Goal: Task Accomplishment & Management: Manage account settings

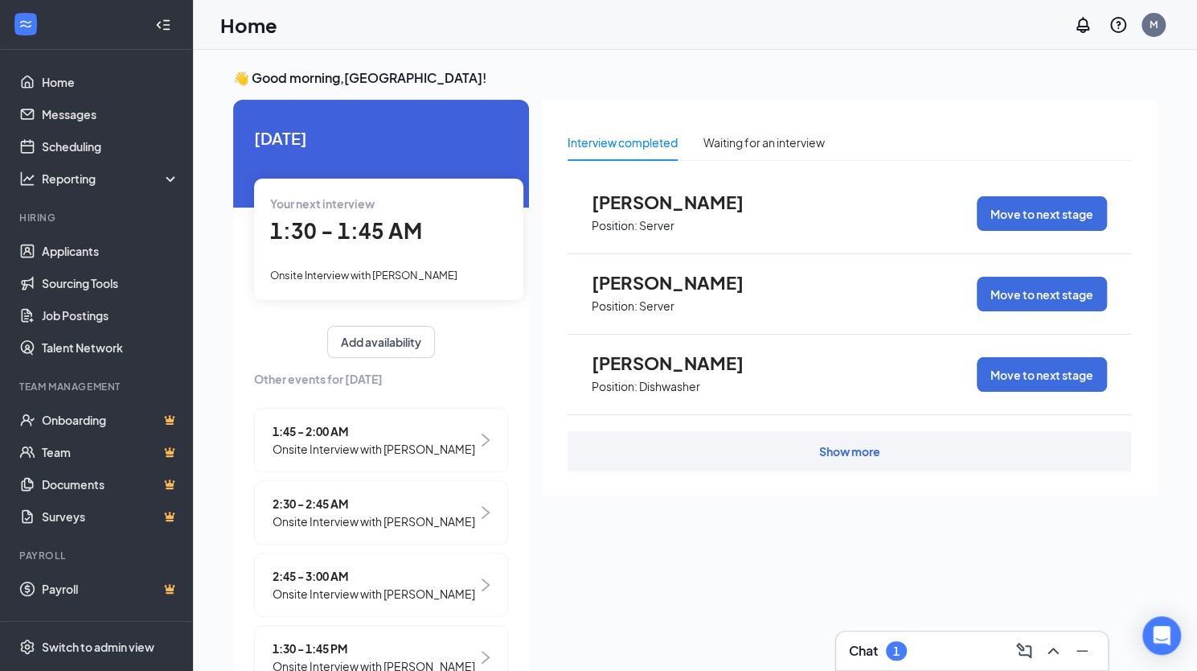
click at [405, 449] on span "Onsite Interview with [PERSON_NAME]" at bounding box center [374, 449] width 203 height 18
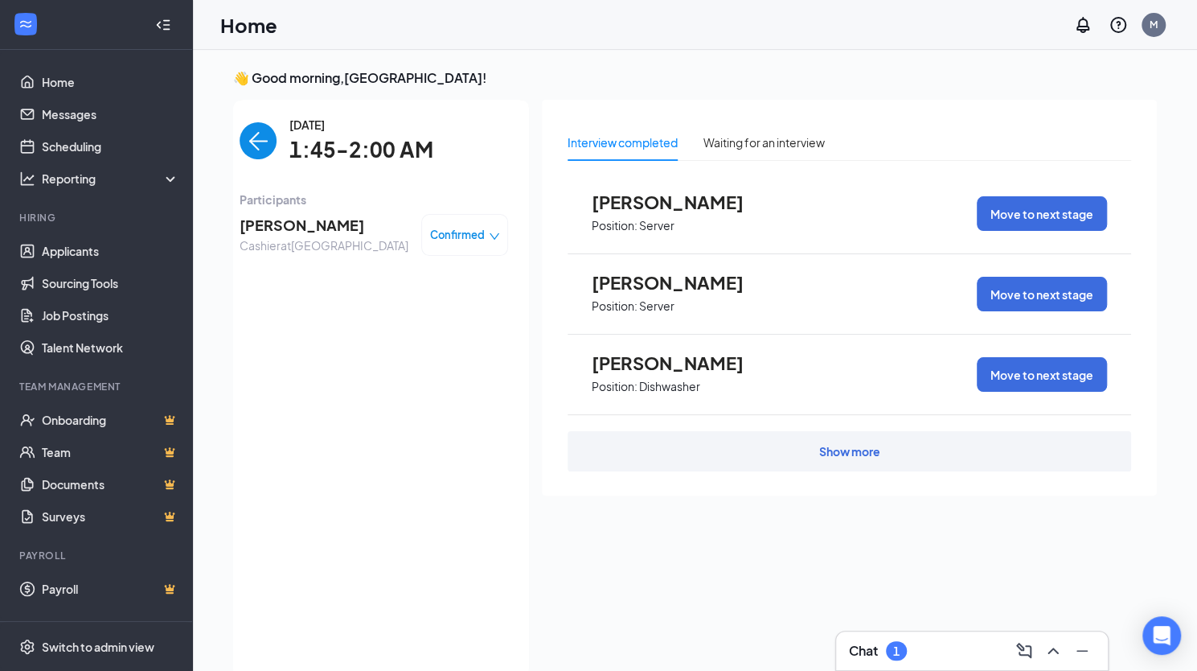
scroll to position [6, 0]
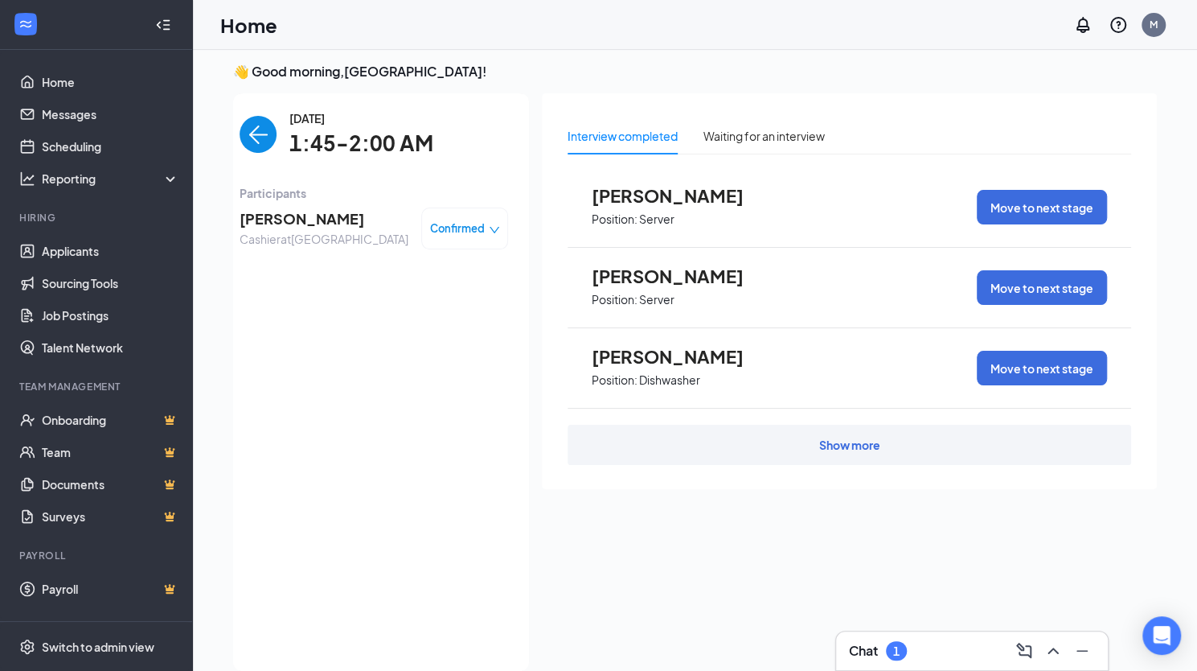
click at [456, 225] on span "Confirmed" at bounding box center [457, 228] width 55 height 16
click at [413, 326] on span "Mark as no-show" at bounding box center [408, 329] width 89 height 18
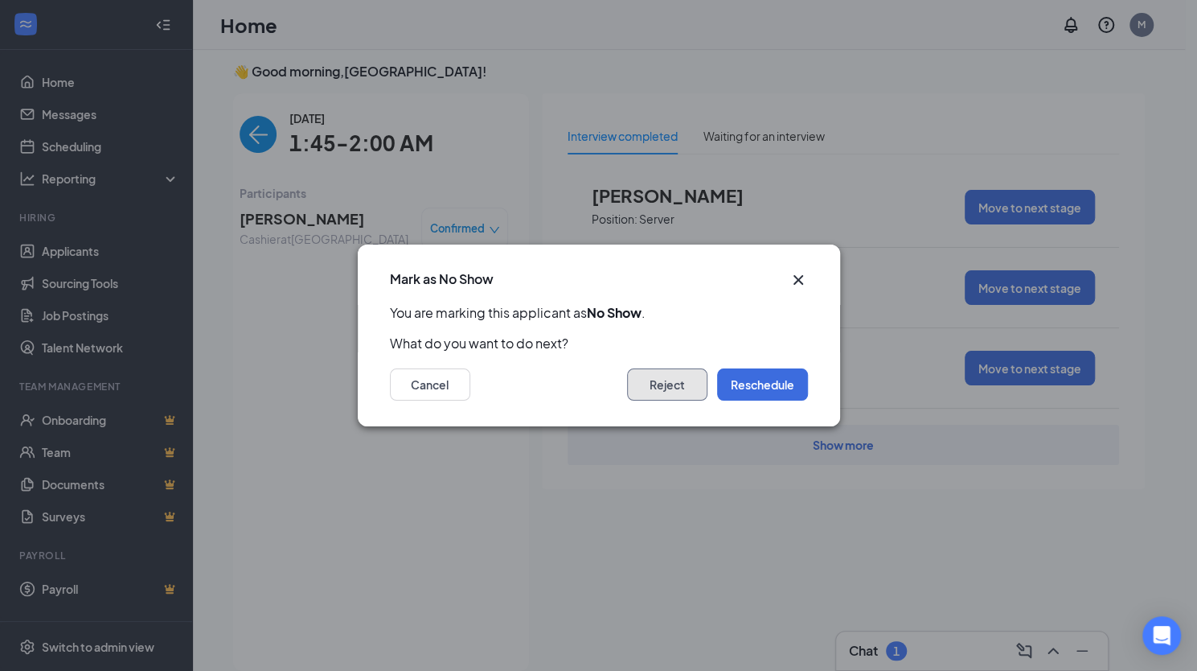
click at [654, 378] on button "Reject" at bounding box center [667, 384] width 80 height 32
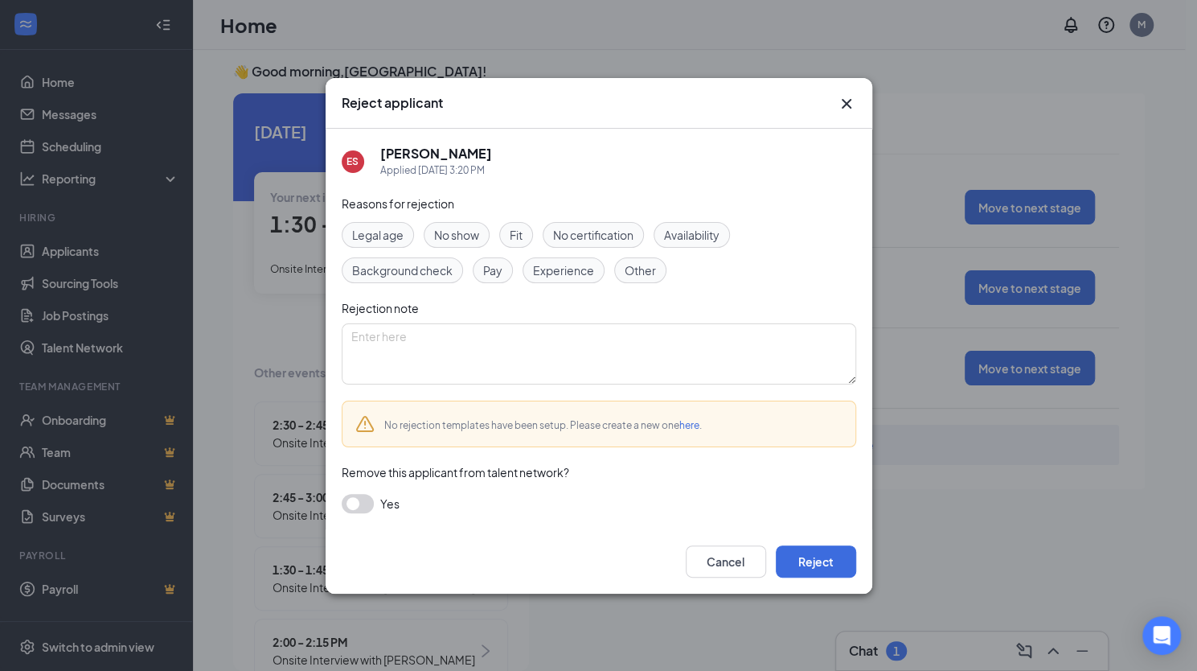
click at [473, 232] on span "No show" at bounding box center [456, 235] width 45 height 18
click at [445, 227] on span "No show" at bounding box center [456, 235] width 45 height 18
click at [460, 224] on div "No show" at bounding box center [457, 235] width 66 height 26
click at [358, 503] on button "button" at bounding box center [358, 503] width 32 height 19
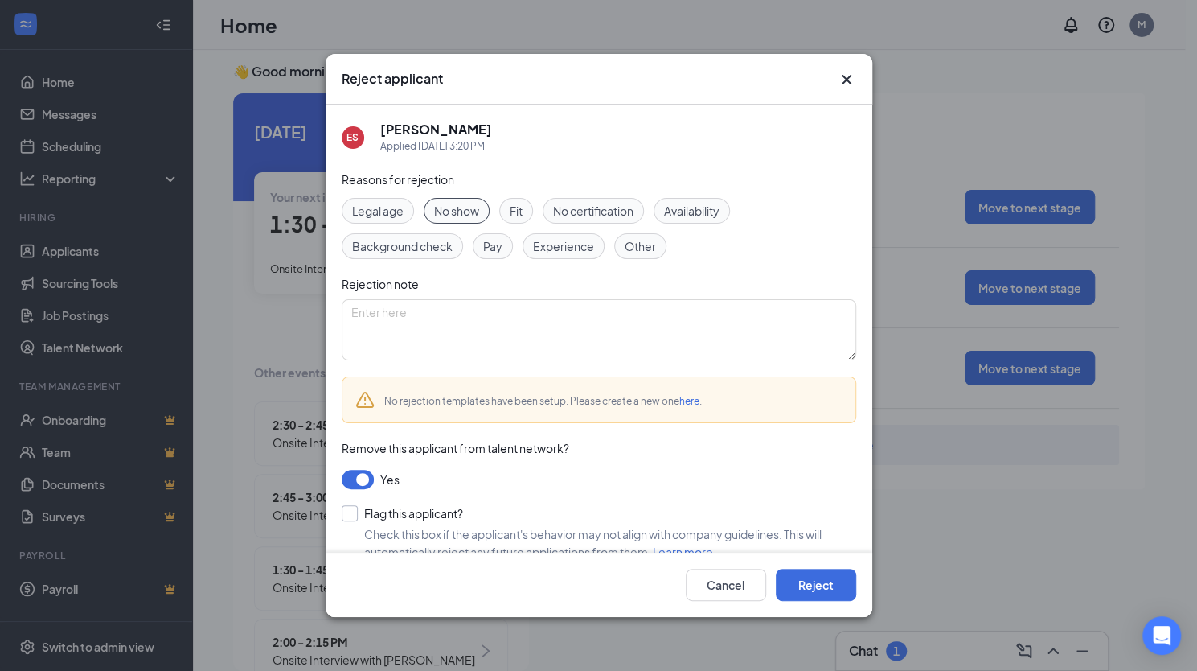
click at [343, 515] on input "Flag this applicant?" at bounding box center [402, 513] width 121 height 16
checkbox input "true"
click at [814, 592] on button "Reject" at bounding box center [816, 584] width 80 height 32
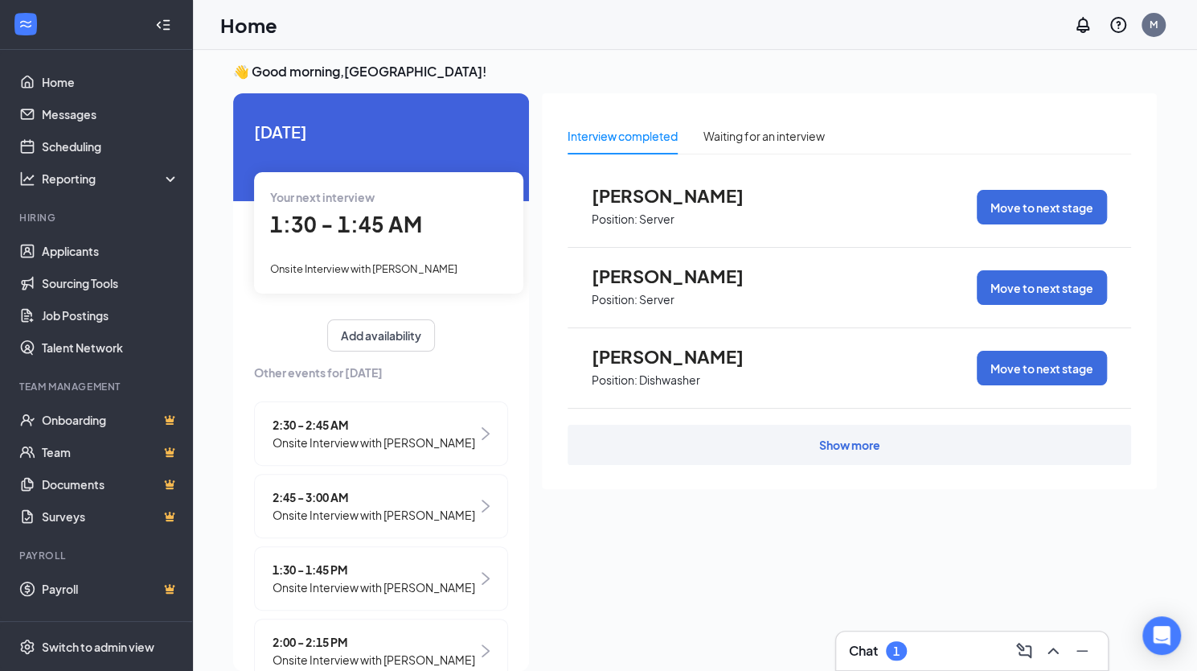
click at [365, 523] on span "Onsite Interview with [PERSON_NAME]" at bounding box center [374, 515] width 203 height 18
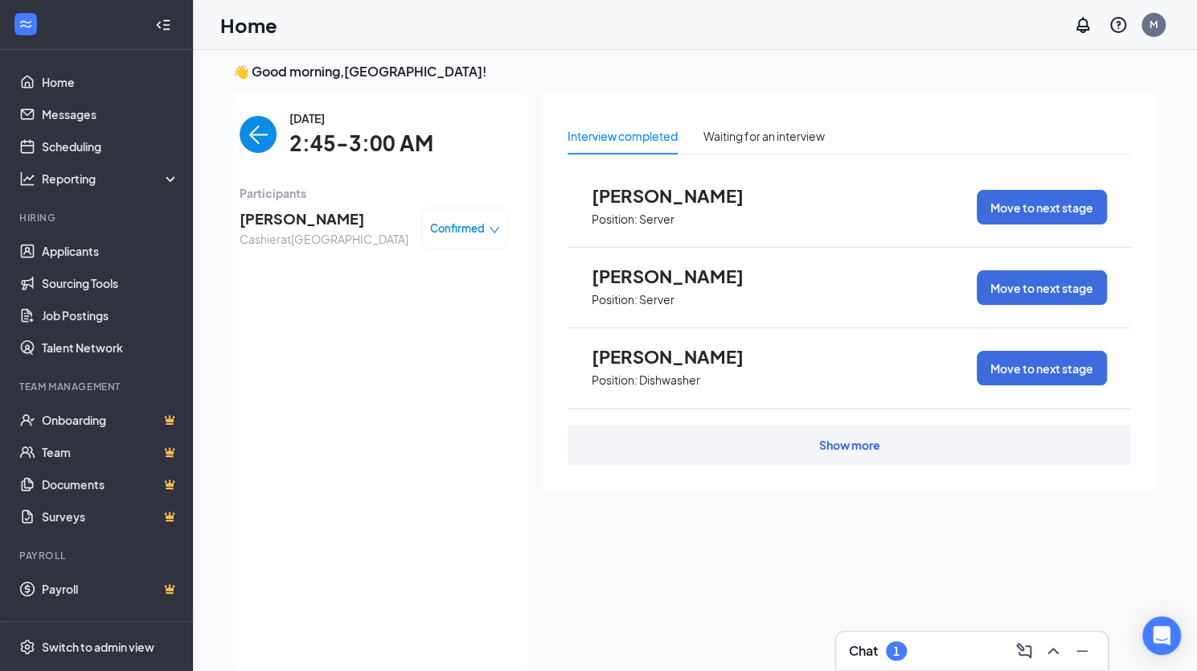
click at [457, 229] on span "Confirmed" at bounding box center [457, 228] width 55 height 16
click at [399, 329] on span "Mark as no-show" at bounding box center [408, 329] width 89 height 18
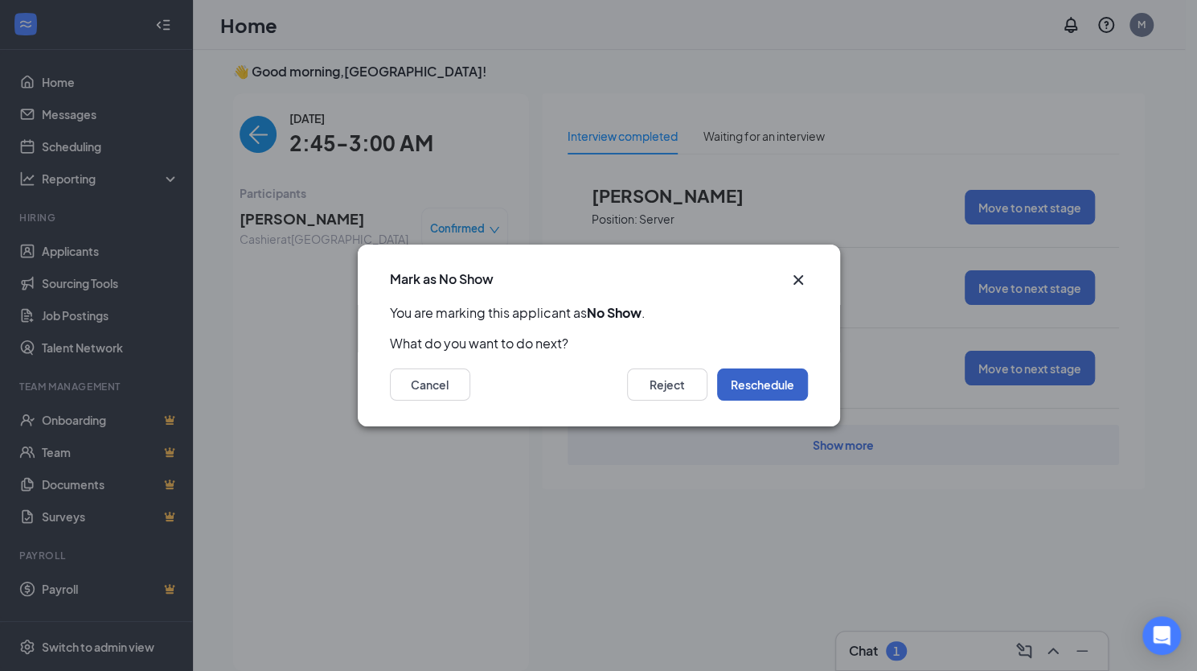
click at [773, 379] on button "Reschedule" at bounding box center [762, 384] width 91 height 32
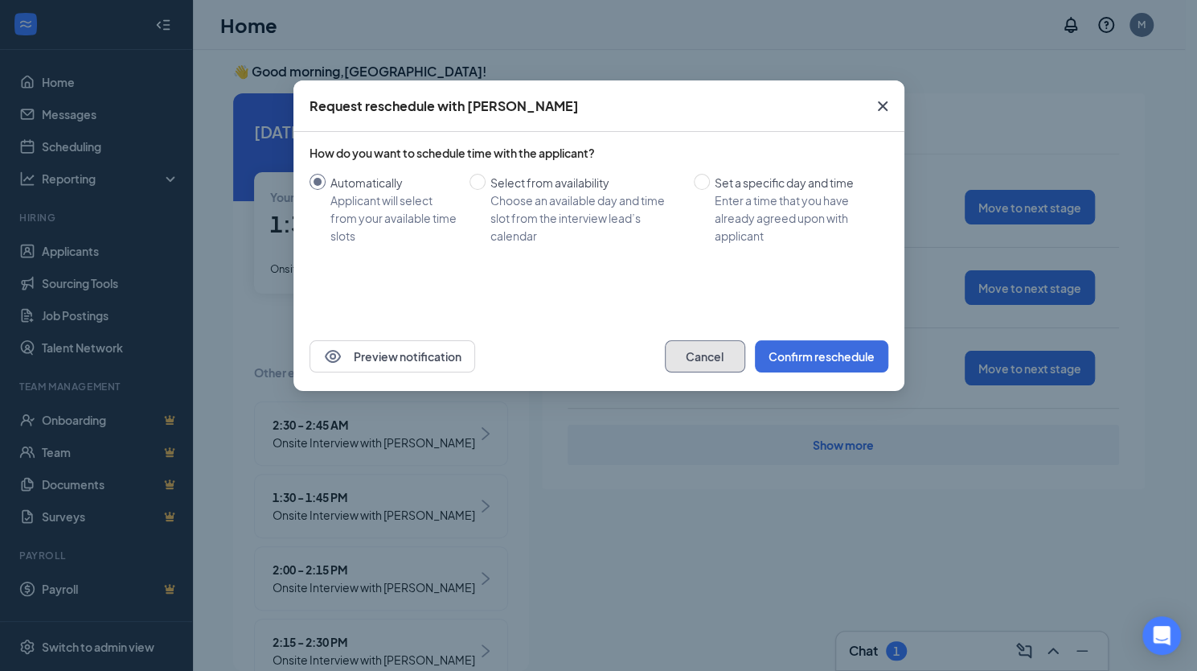
click at [717, 355] on button "Cancel" at bounding box center [705, 356] width 80 height 32
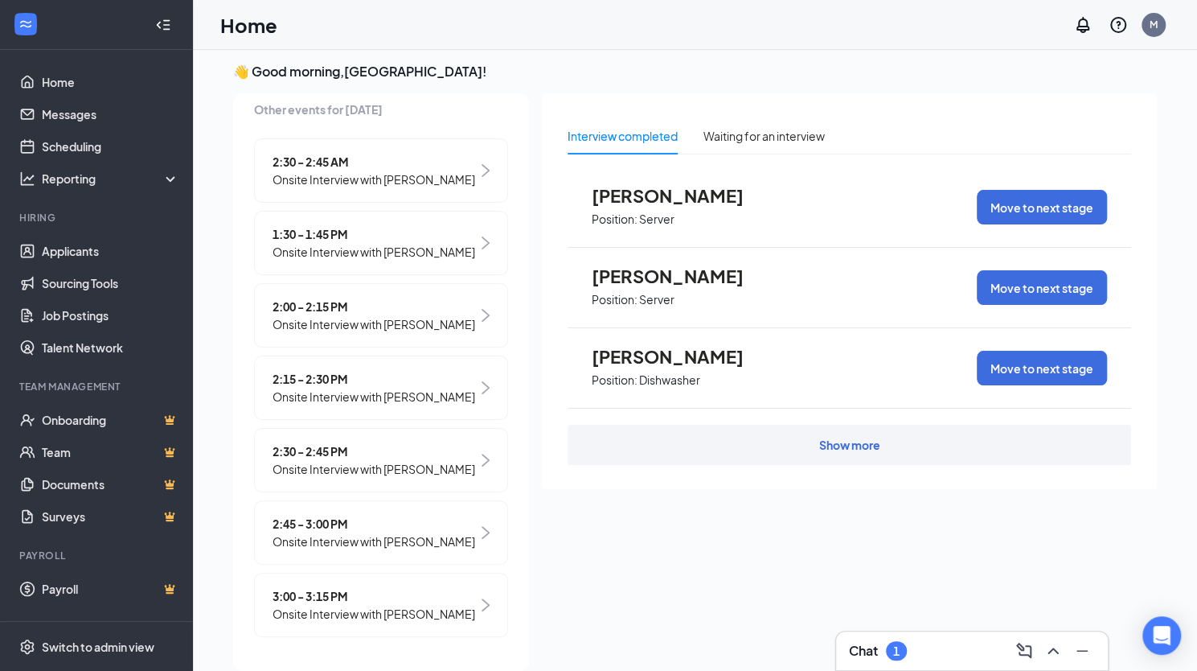
scroll to position [0, 0]
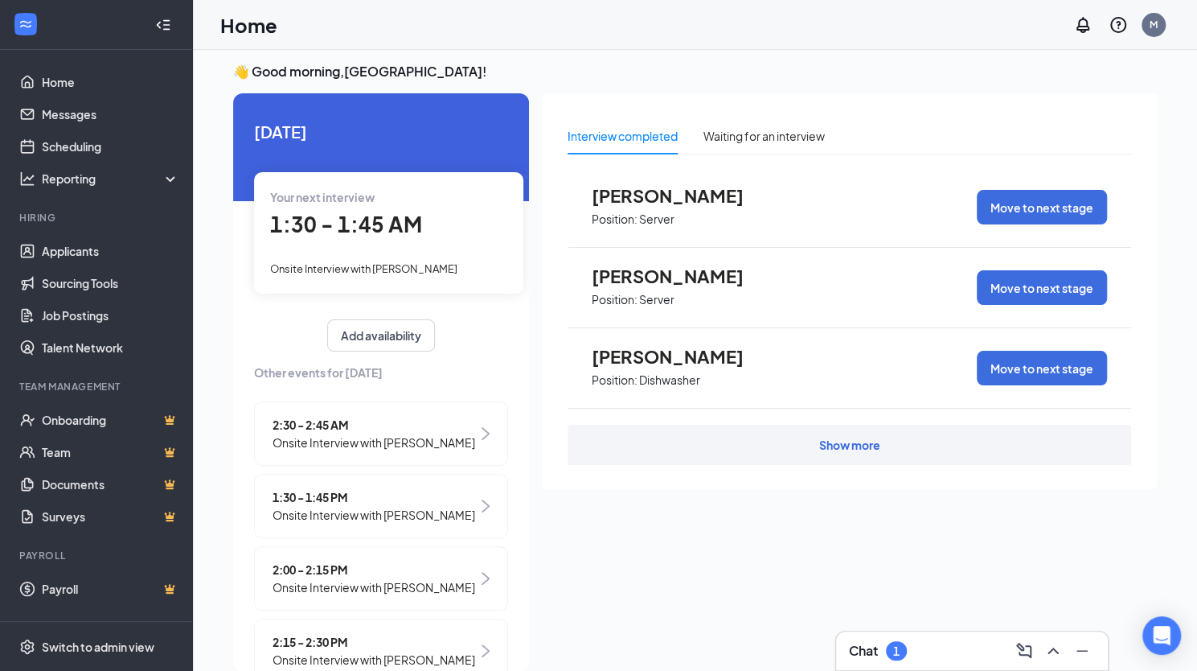
click at [321, 593] on span "Onsite Interview with [PERSON_NAME]" at bounding box center [374, 587] width 203 height 18
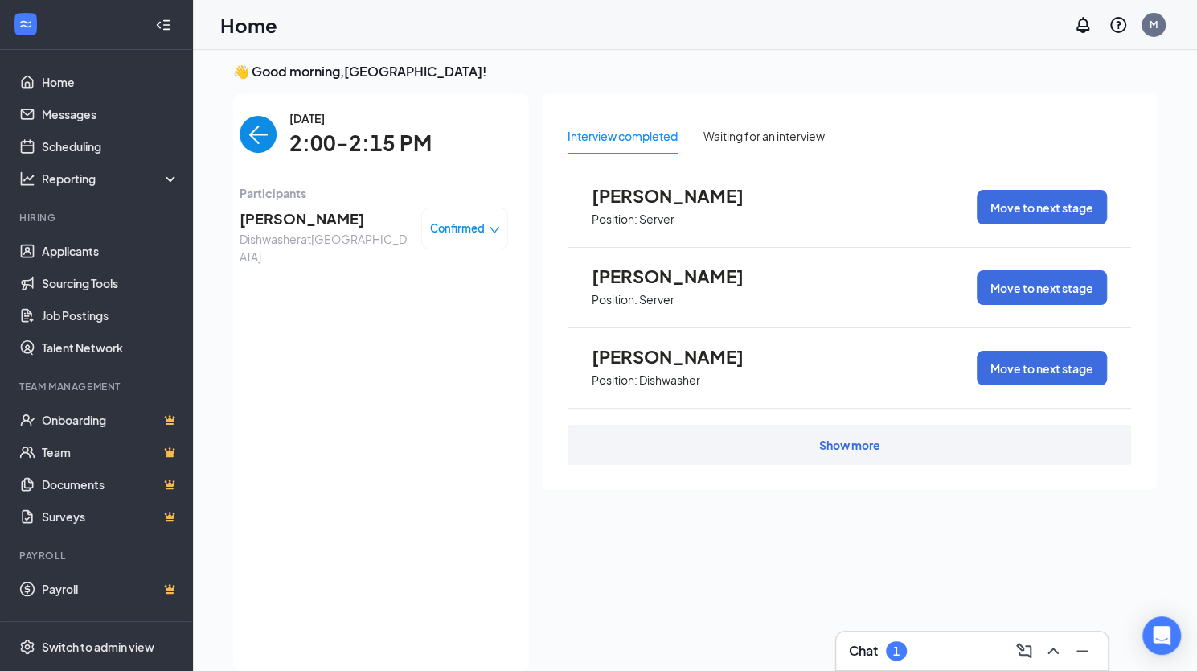
click at [453, 229] on span "Confirmed" at bounding box center [457, 228] width 55 height 16
click at [388, 327] on span "Mark as no-show" at bounding box center [408, 329] width 89 height 18
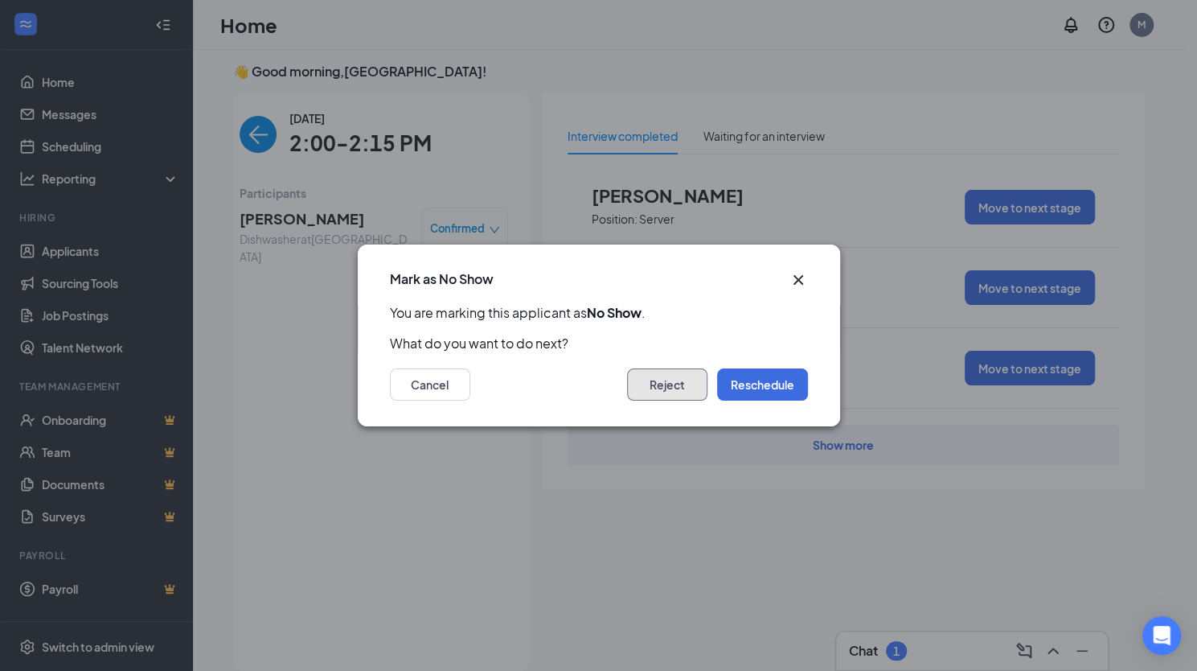
click at [663, 382] on button "Reject" at bounding box center [667, 384] width 80 height 32
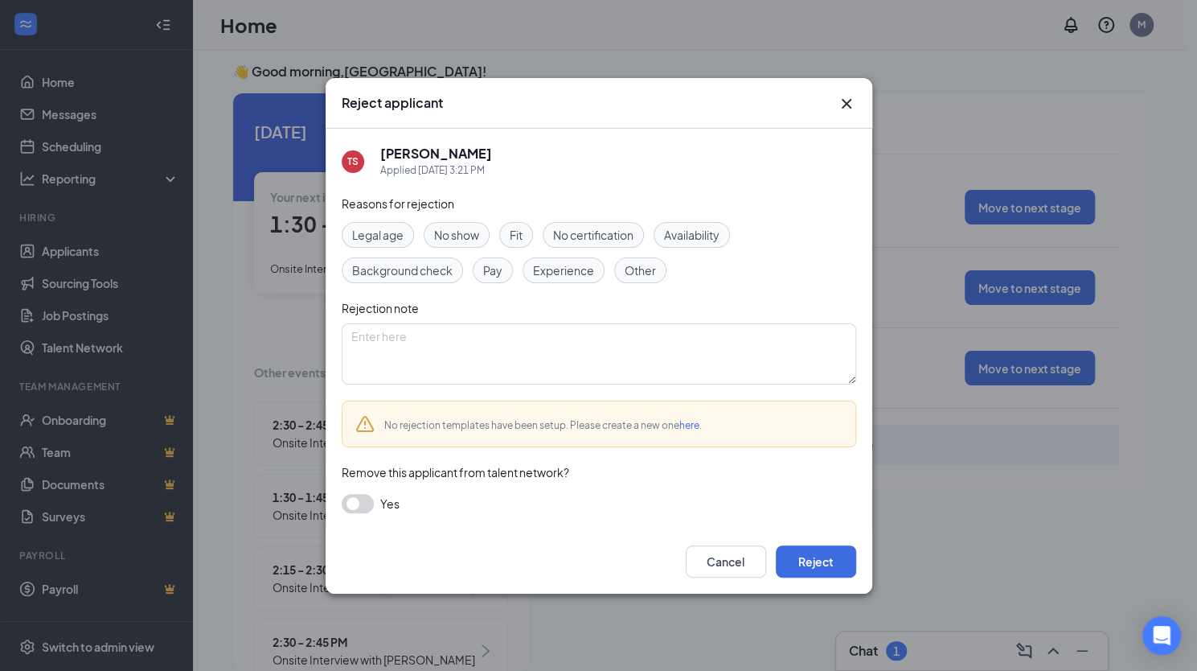
click at [466, 241] on span "No show" at bounding box center [456, 235] width 45 height 18
click at [354, 505] on button "button" at bounding box center [358, 503] width 32 height 19
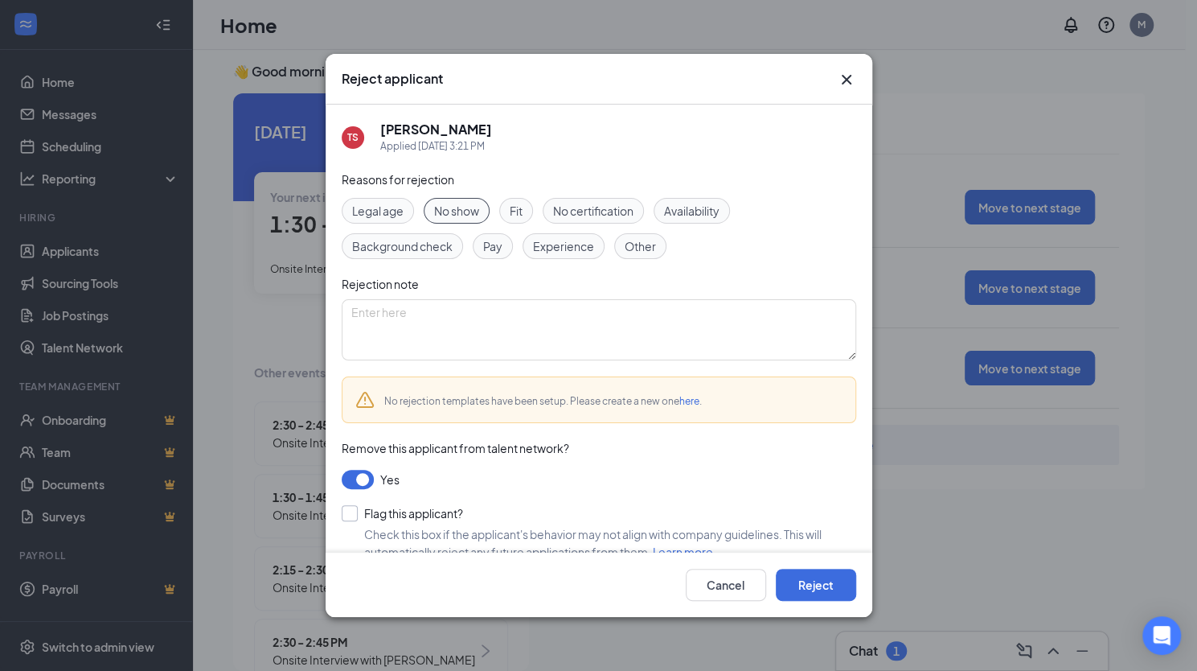
click at [351, 514] on input "Flag this applicant?" at bounding box center [402, 513] width 121 height 16
checkbox input "true"
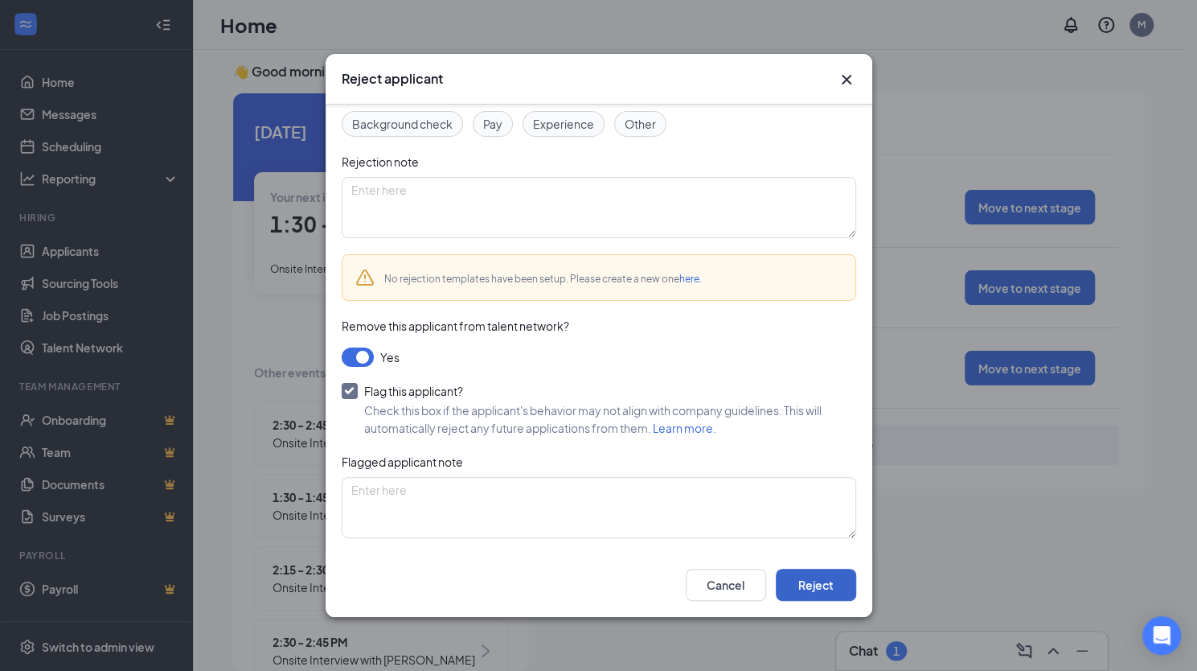
click at [823, 581] on button "Reject" at bounding box center [816, 584] width 80 height 32
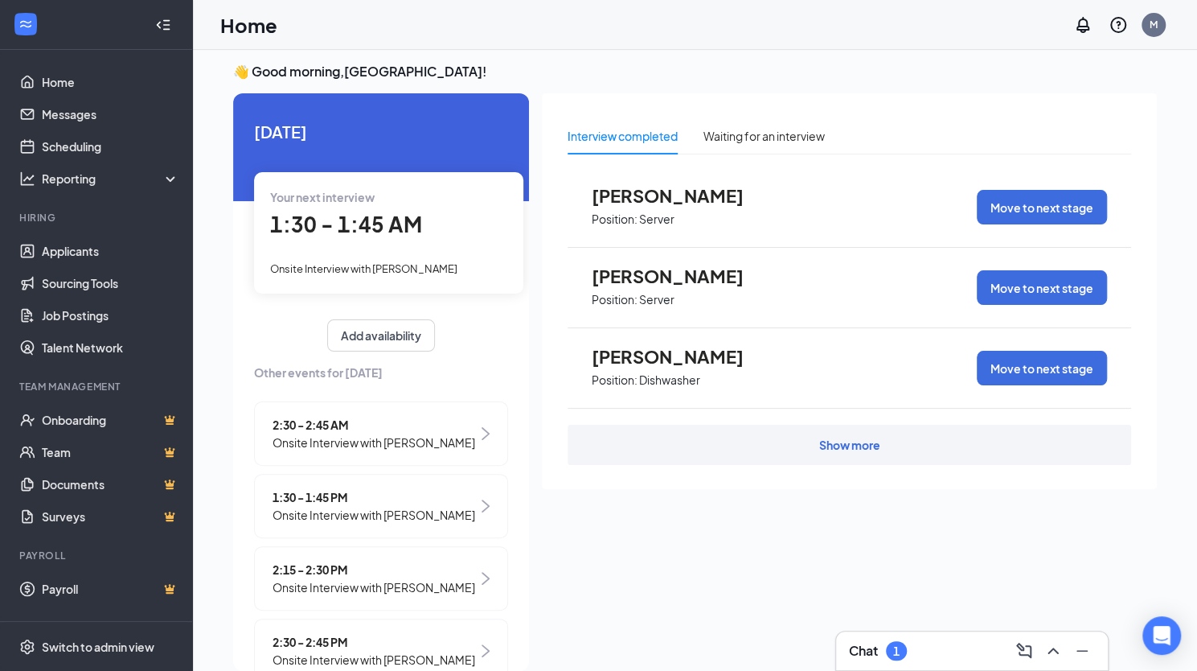
click at [415, 596] on span "Onsite Interview with [PERSON_NAME]" at bounding box center [374, 587] width 203 height 18
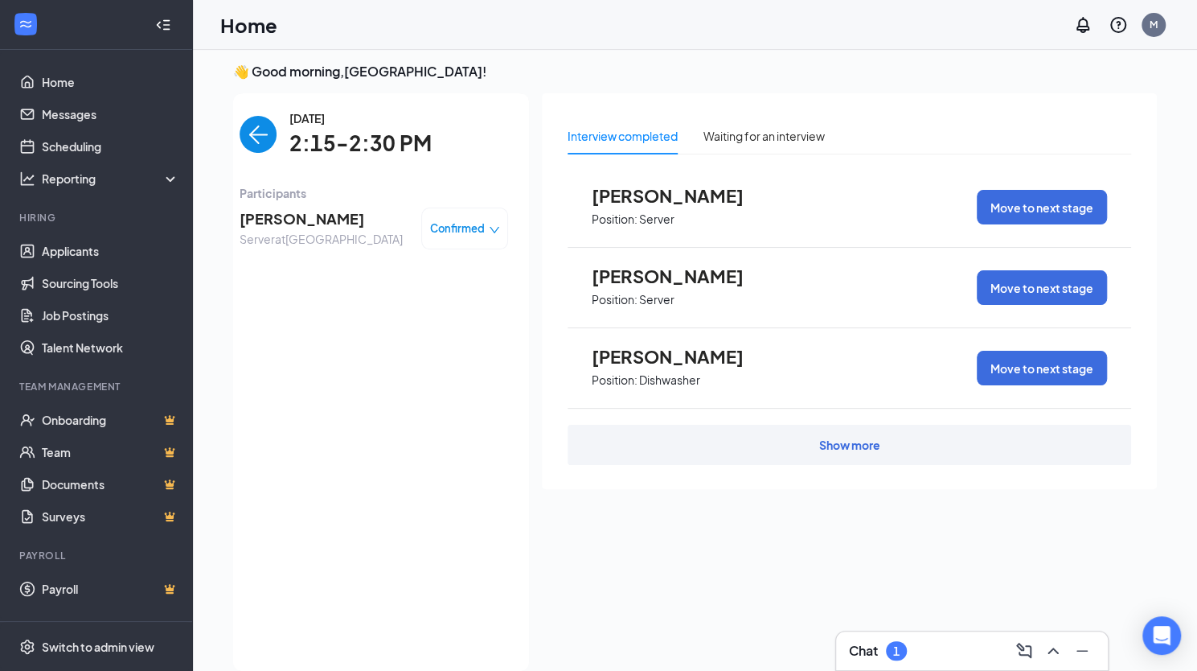
click at [466, 228] on span "Confirmed" at bounding box center [457, 228] width 55 height 16
click at [413, 327] on span "Mark as no-show" at bounding box center [408, 329] width 89 height 18
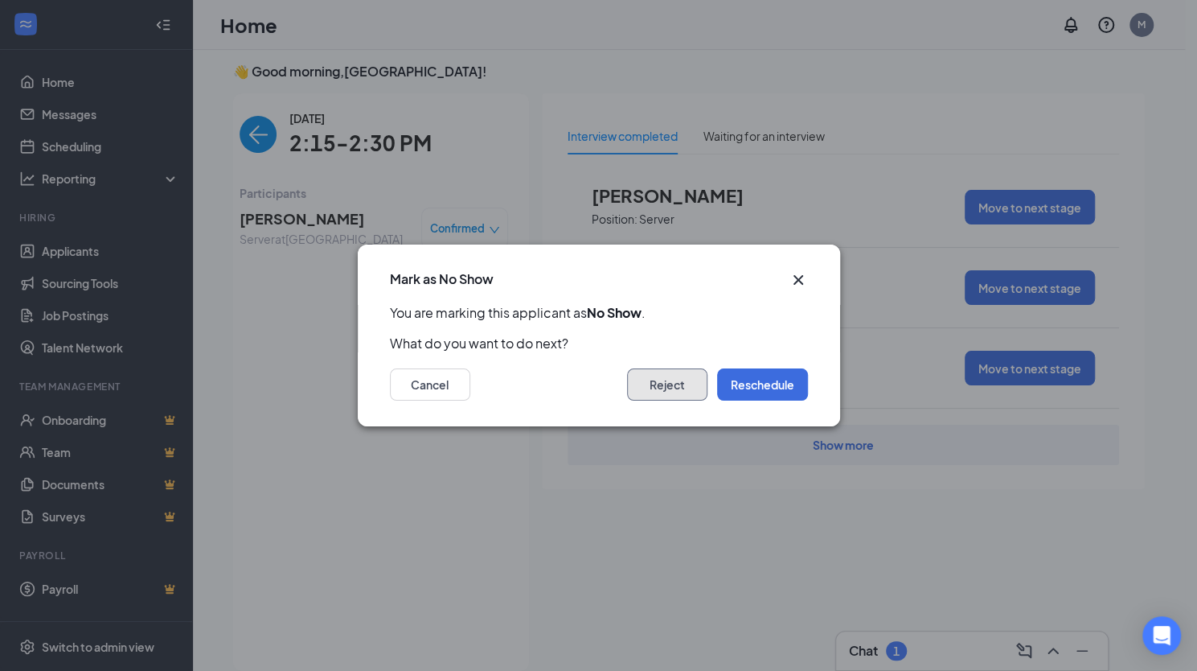
click at [661, 384] on button "Reject" at bounding box center [667, 384] width 80 height 32
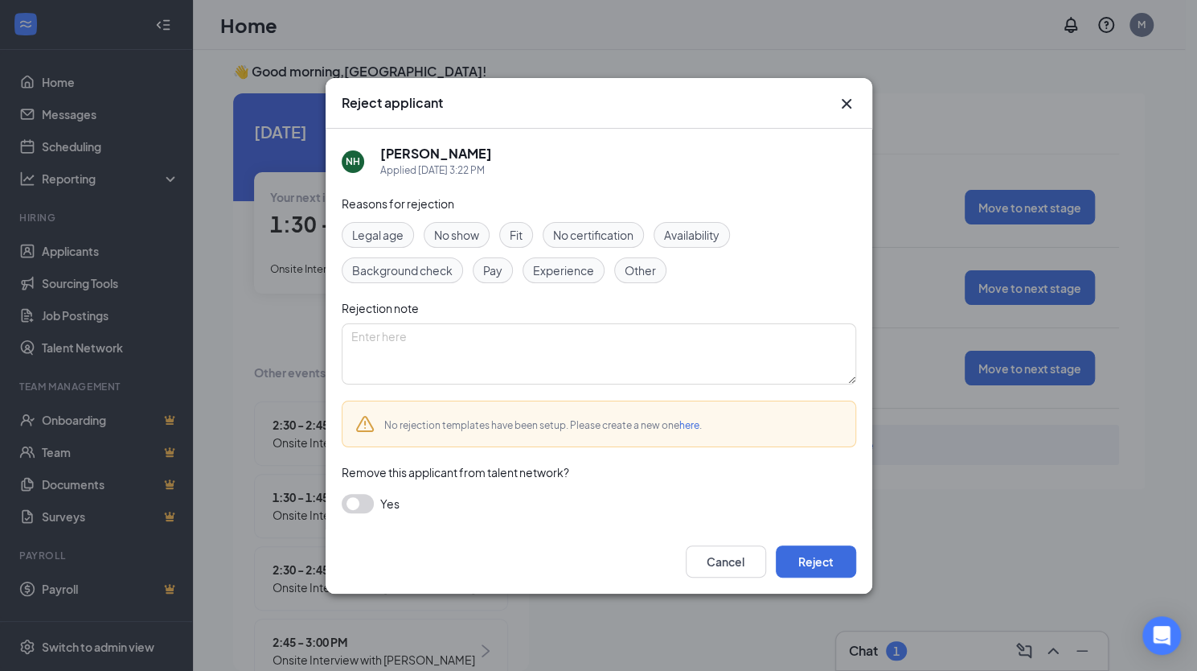
click at [474, 239] on span "No show" at bounding box center [456, 235] width 45 height 18
click at [359, 502] on button "button" at bounding box center [358, 503] width 32 height 19
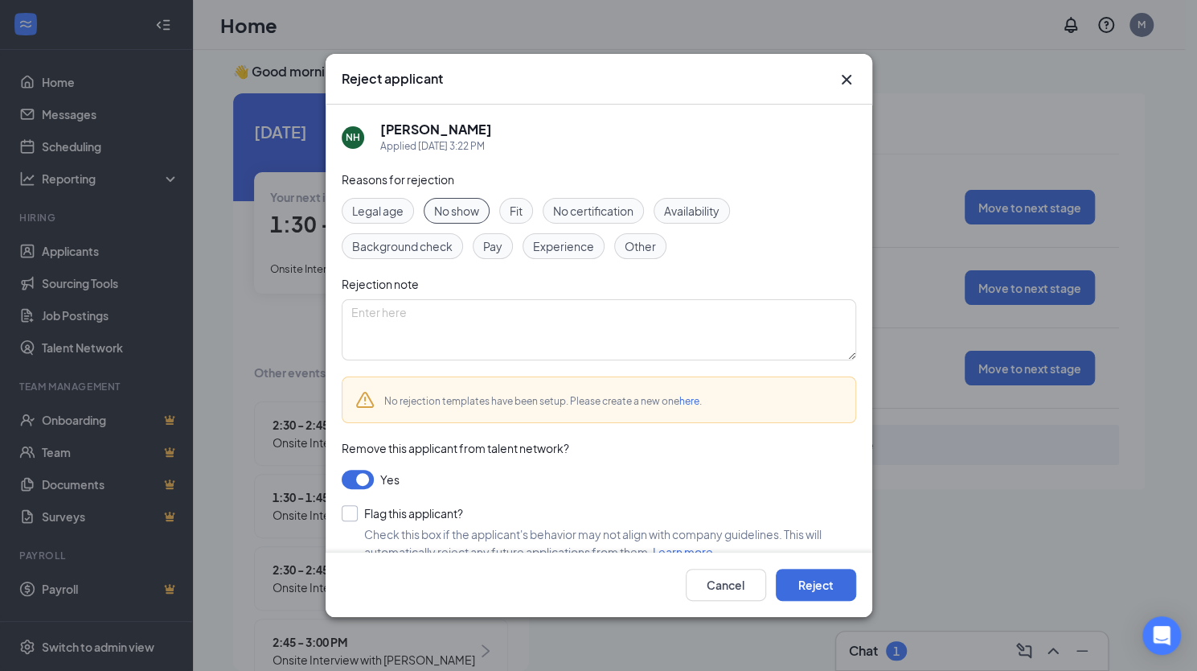
click at [347, 512] on input "Flag this applicant?" at bounding box center [402, 513] width 121 height 16
checkbox input "true"
click at [807, 588] on button "Reject" at bounding box center [816, 584] width 80 height 32
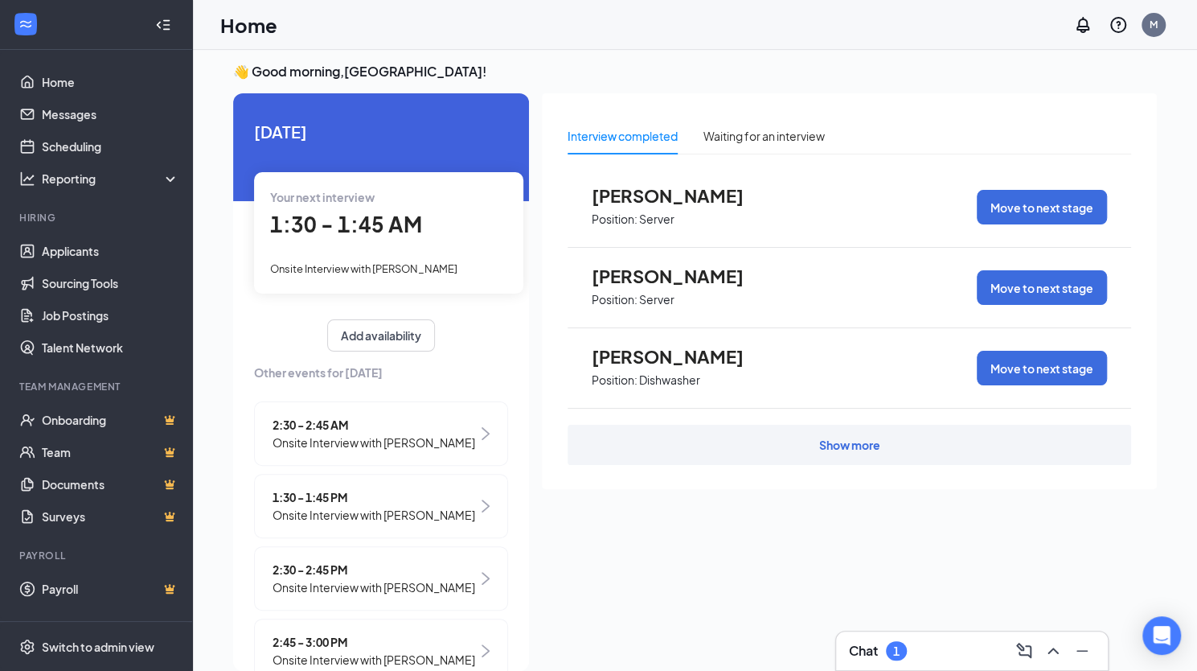
click at [428, 596] on span "Onsite Interview with [PERSON_NAME]" at bounding box center [374, 587] width 203 height 18
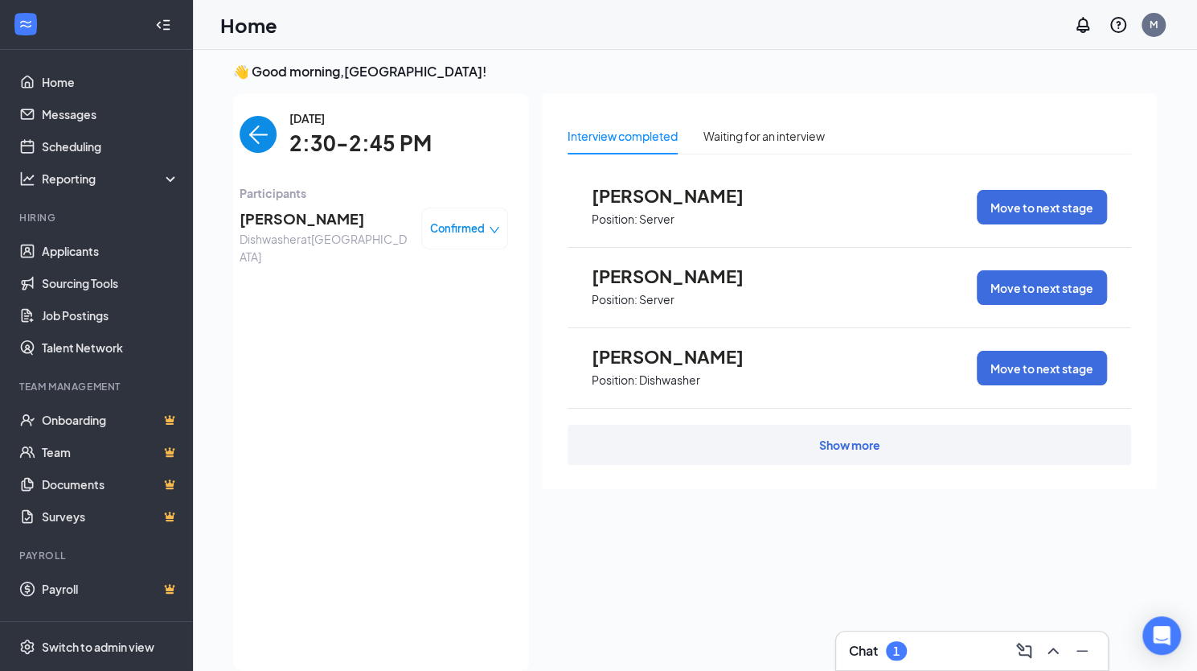
click at [437, 224] on span "Confirmed" at bounding box center [457, 228] width 55 height 16
click at [405, 326] on span "Mark as no-show" at bounding box center [408, 329] width 89 height 18
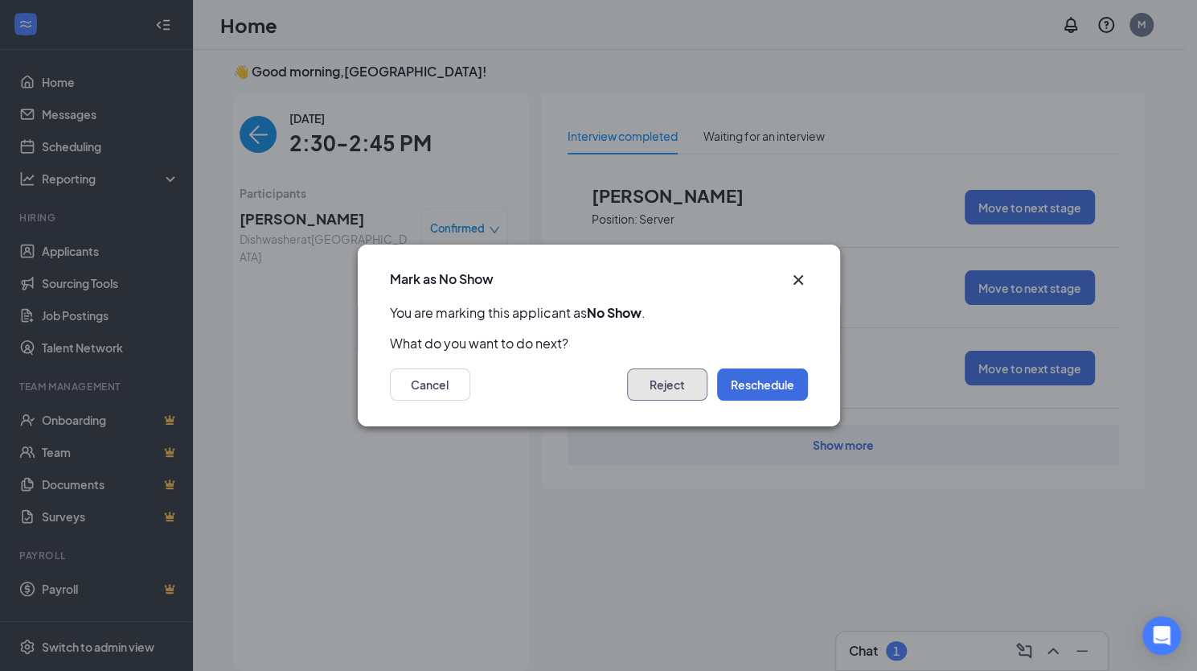
click at [663, 381] on button "Reject" at bounding box center [667, 384] width 80 height 32
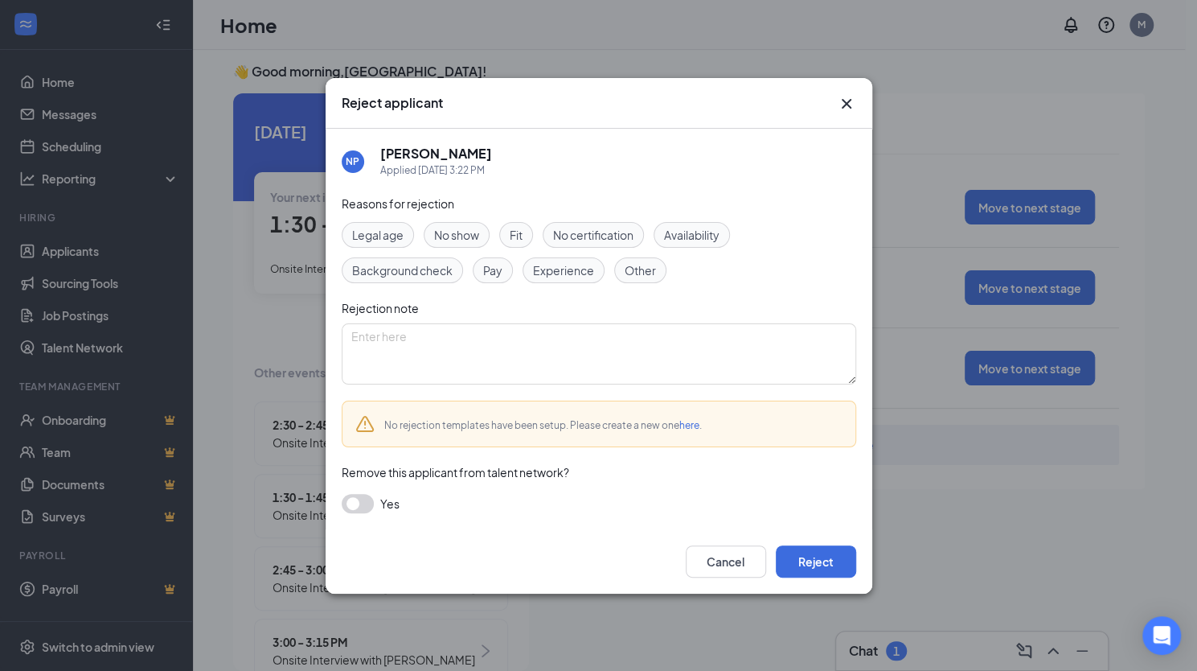
click at [456, 234] on span "No show" at bounding box center [456, 235] width 45 height 18
click at [355, 498] on button "button" at bounding box center [358, 503] width 32 height 19
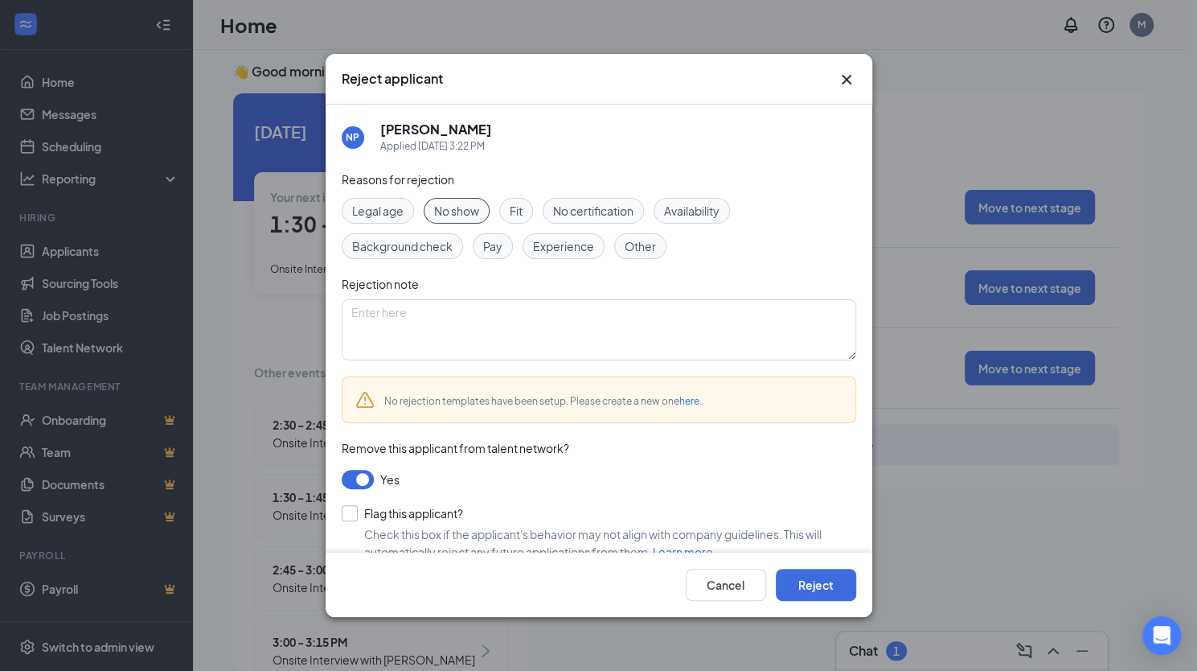
click at [348, 512] on input "Flag this applicant?" at bounding box center [402, 513] width 121 height 16
checkbox input "true"
click at [798, 573] on button "Reject" at bounding box center [816, 584] width 80 height 32
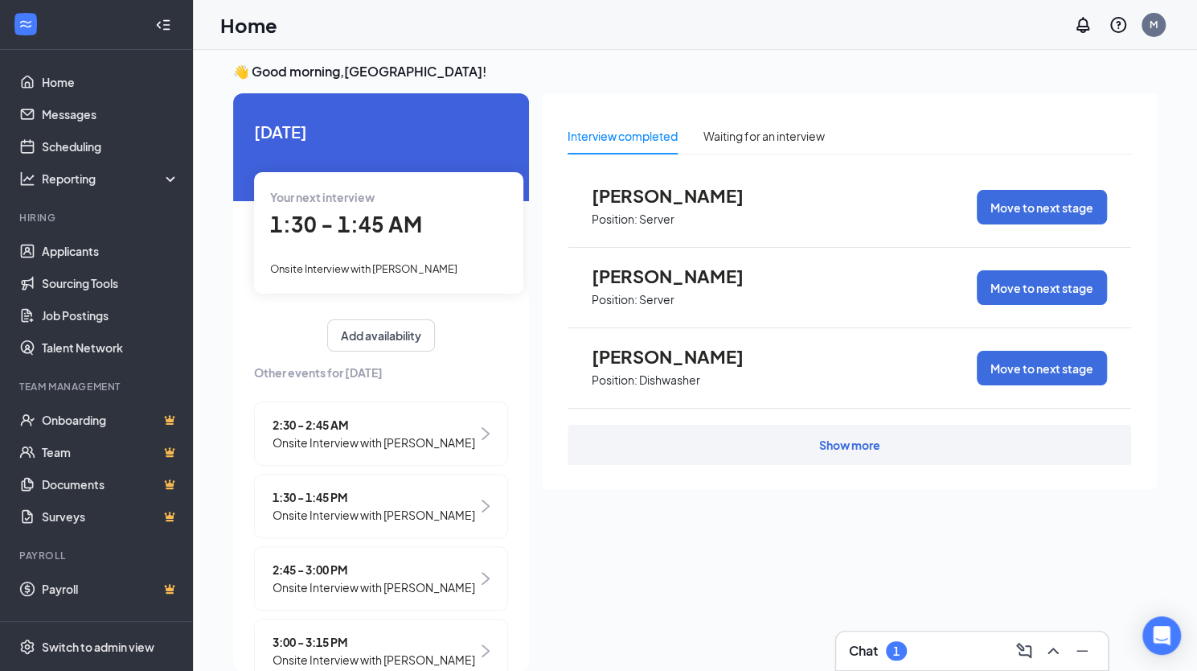
click at [408, 596] on span "Onsite Interview with [PERSON_NAME]" at bounding box center [374, 587] width 203 height 18
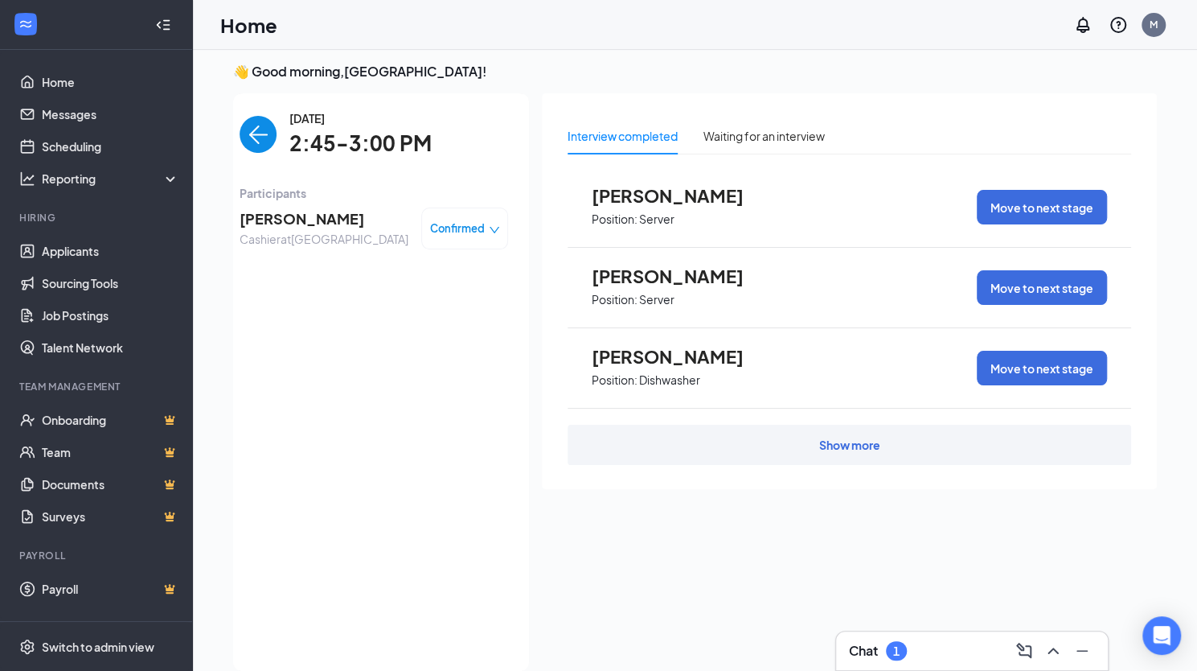
click at [451, 232] on span "Confirmed" at bounding box center [457, 228] width 55 height 16
click at [405, 329] on span "Mark as no-show" at bounding box center [408, 329] width 89 height 18
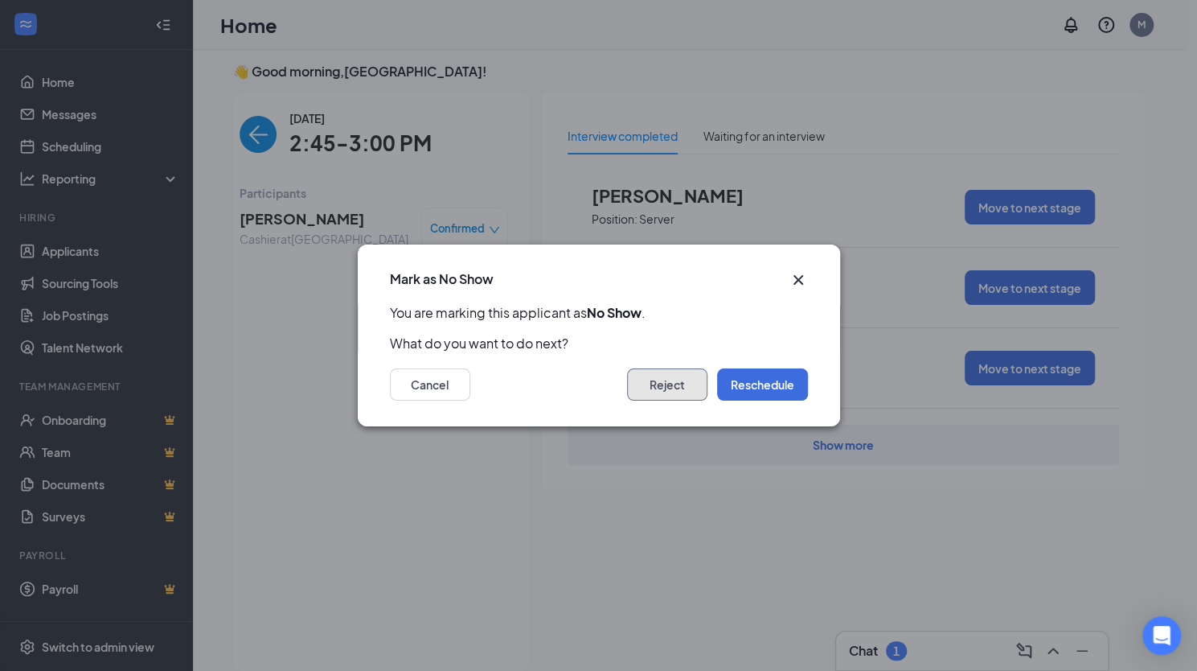
click at [651, 380] on button "Reject" at bounding box center [667, 384] width 80 height 32
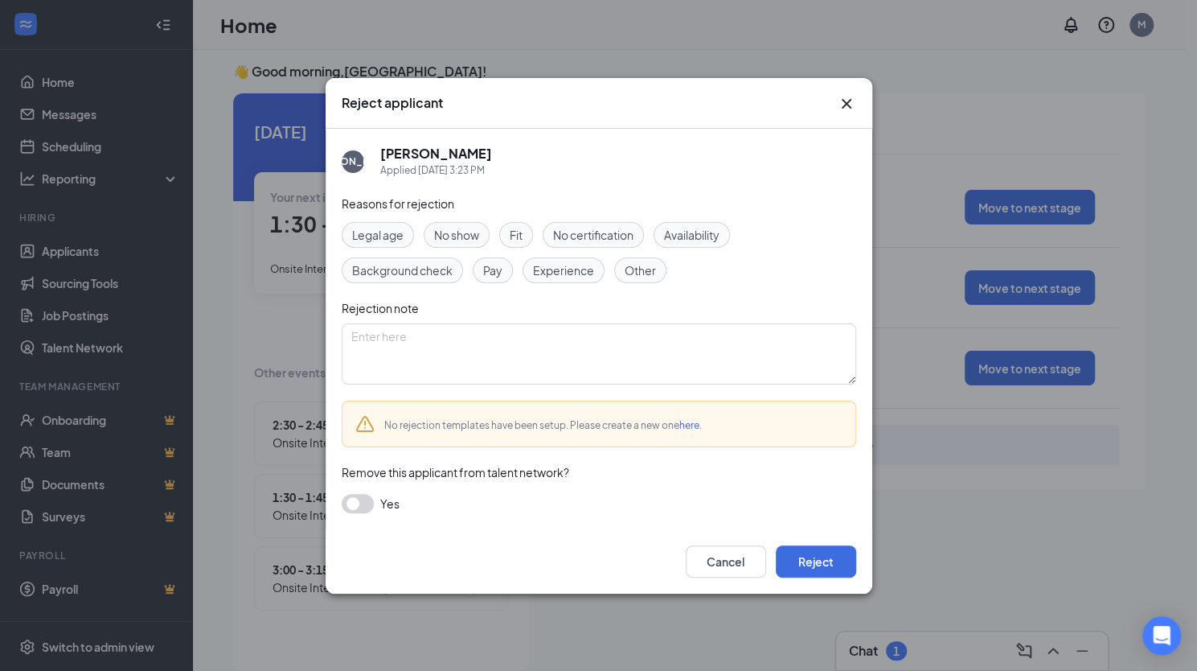
click at [463, 235] on span "No show" at bounding box center [456, 235] width 45 height 18
click at [359, 508] on button "button" at bounding box center [358, 503] width 32 height 19
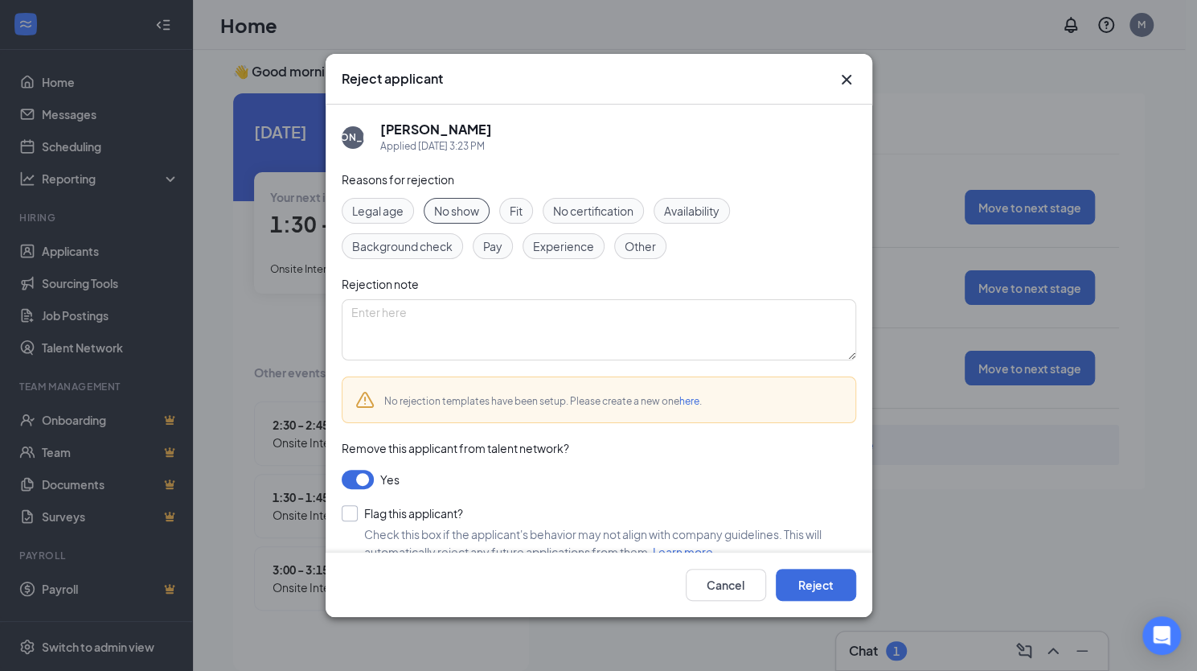
click at [356, 513] on input "Flag this applicant?" at bounding box center [402, 513] width 121 height 16
checkbox input "true"
click at [802, 583] on button "Reject" at bounding box center [816, 584] width 80 height 32
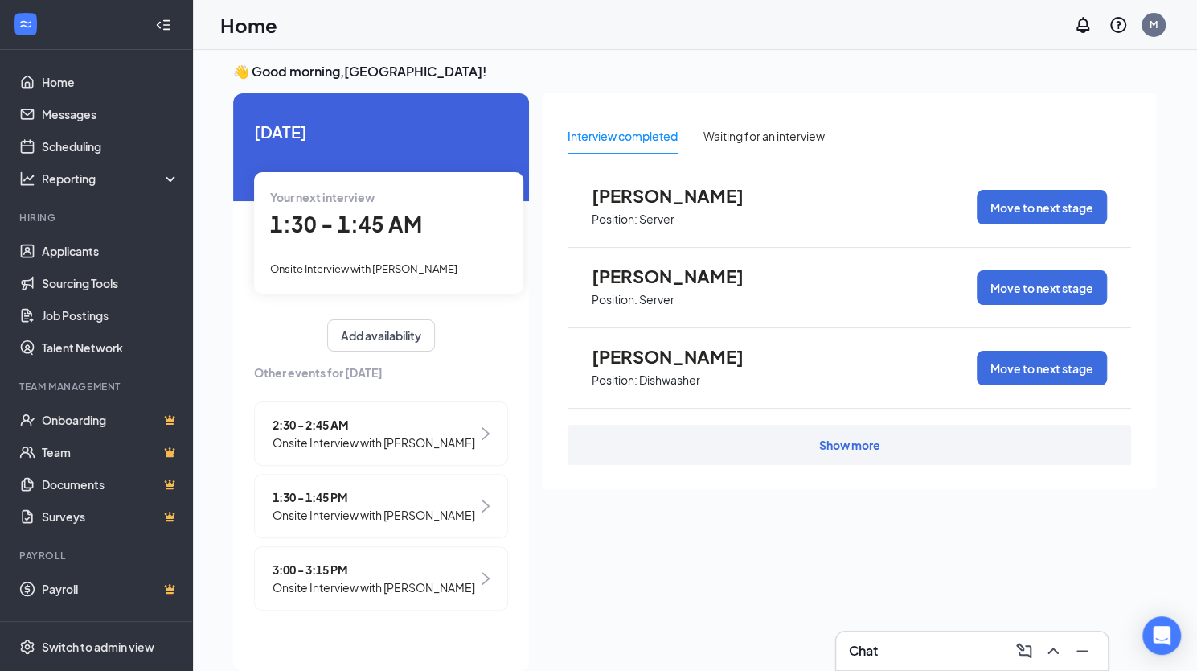
click at [415, 578] on span "Onsite Interview with [PERSON_NAME]" at bounding box center [374, 587] width 203 height 18
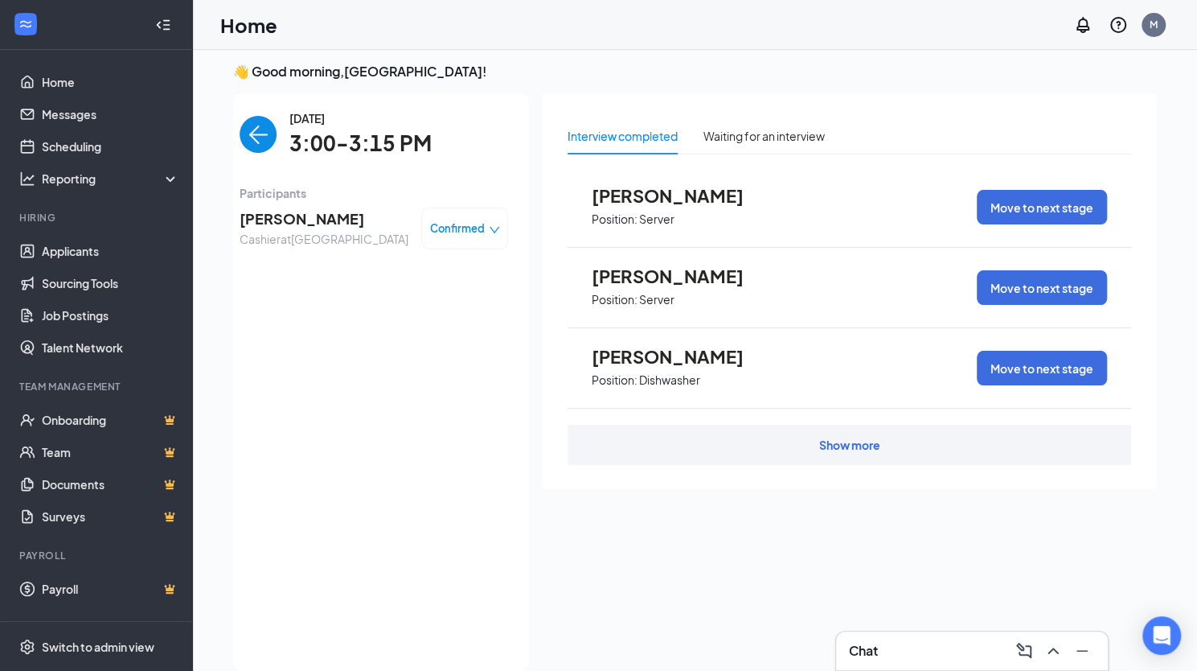
click at [460, 232] on span "Confirmed" at bounding box center [457, 228] width 55 height 16
click at [426, 326] on span "Mark as no-show" at bounding box center [420, 329] width 89 height 18
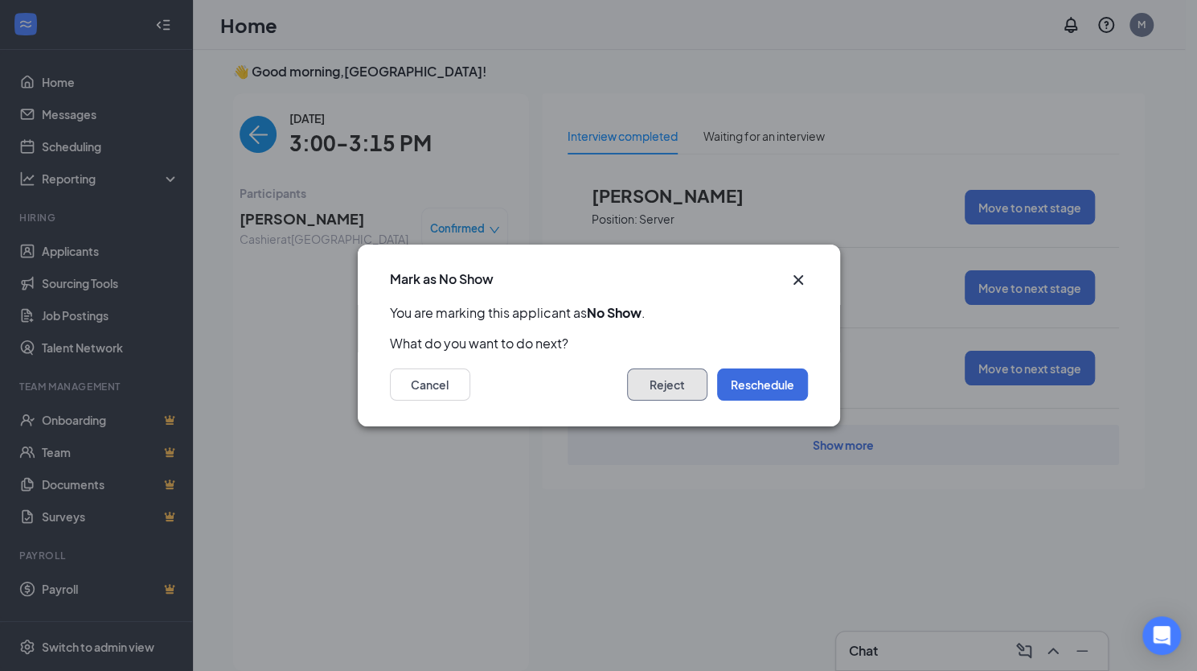
click at [675, 387] on button "Reject" at bounding box center [667, 384] width 80 height 32
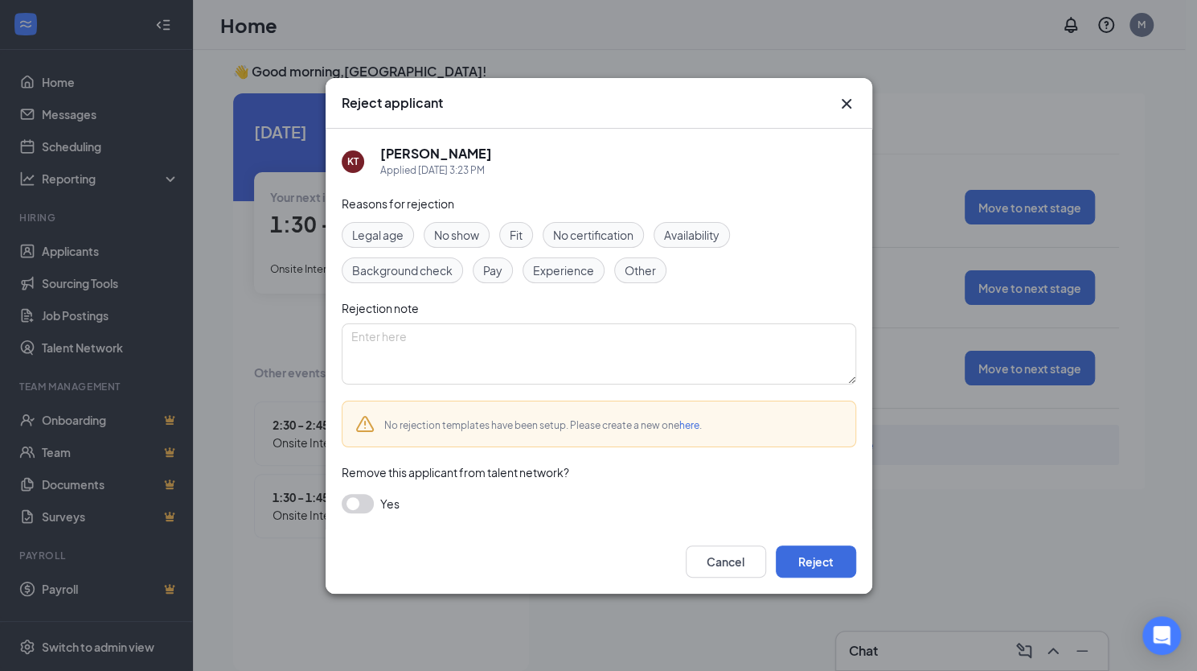
click at [471, 236] on span "No show" at bounding box center [456, 235] width 45 height 18
click at [355, 501] on button "button" at bounding box center [358, 503] width 32 height 19
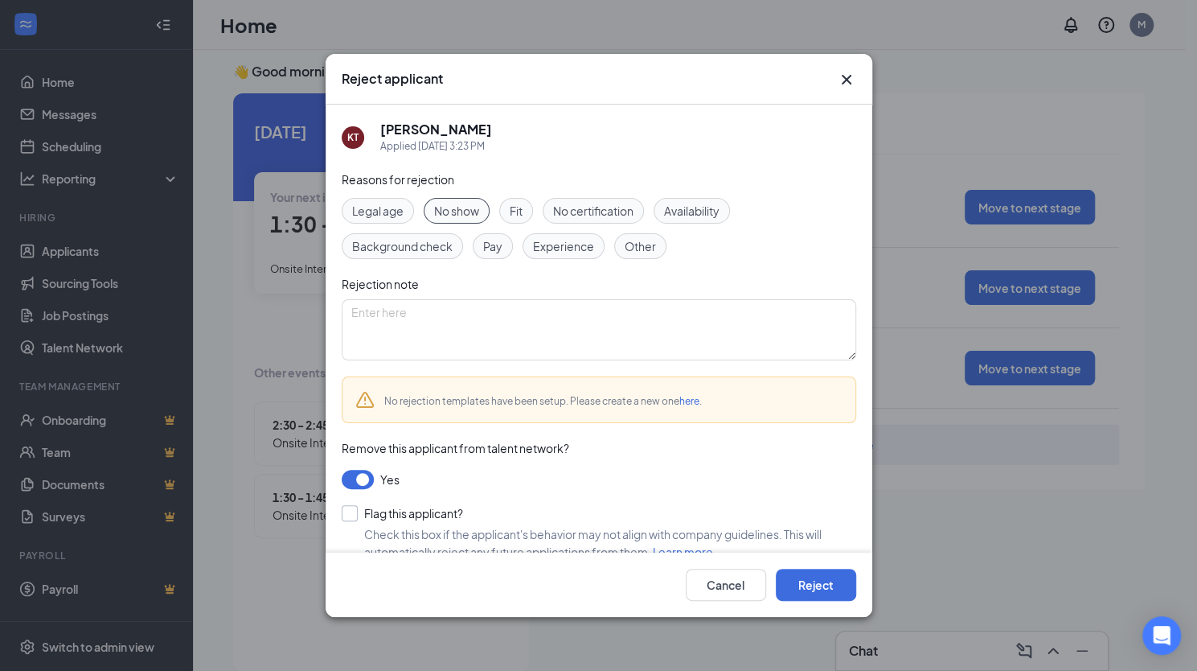
click at [346, 515] on input "Flag this applicant?" at bounding box center [402, 513] width 121 height 16
checkbox input "true"
click at [795, 585] on button "Reject" at bounding box center [816, 584] width 80 height 32
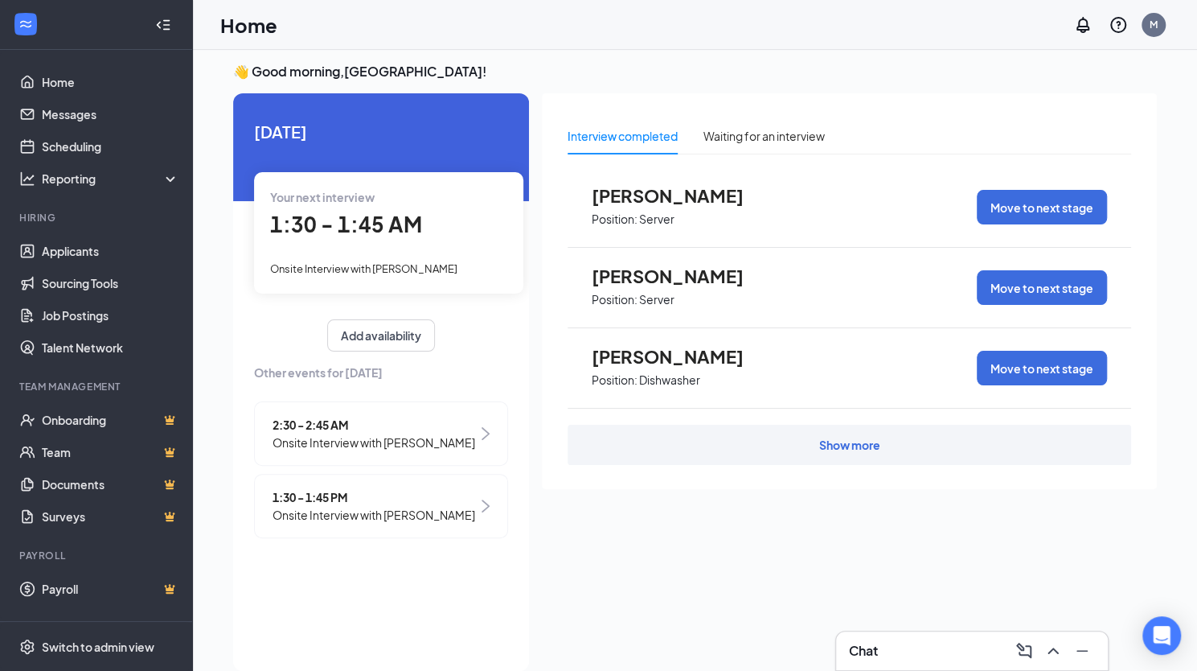
click at [453, 443] on span "Onsite Interview with [PERSON_NAME]" at bounding box center [374, 442] width 203 height 18
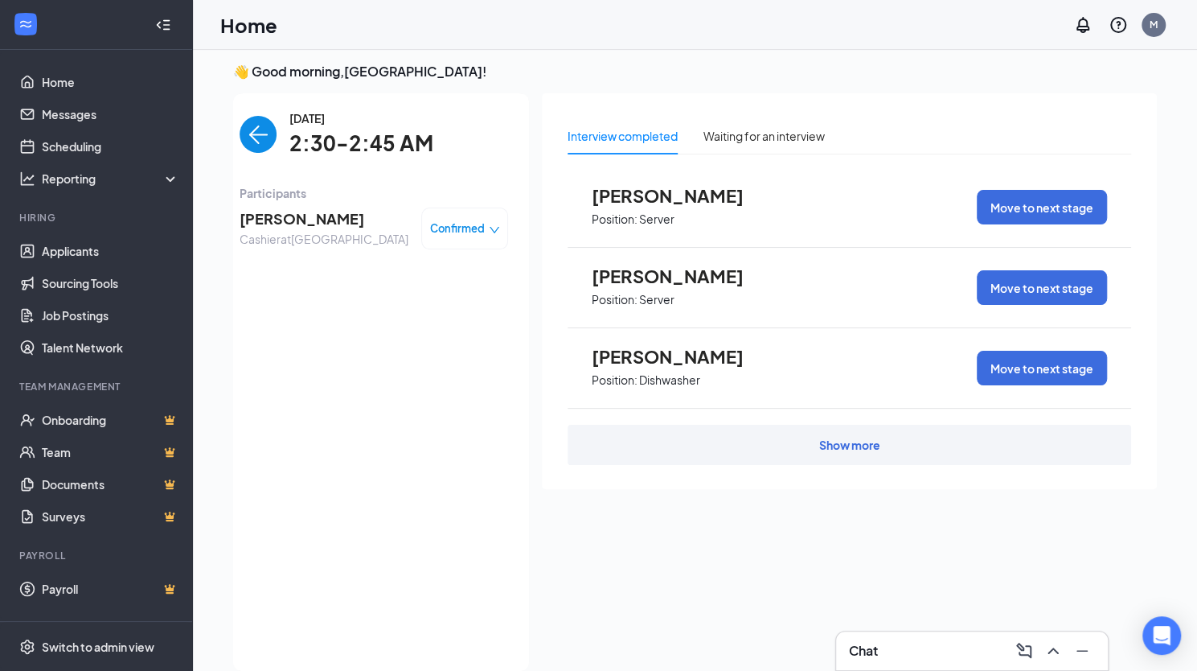
click at [442, 227] on span "Confirmed" at bounding box center [457, 228] width 55 height 16
click at [434, 330] on span "Mark as no-show" at bounding box center [420, 329] width 89 height 18
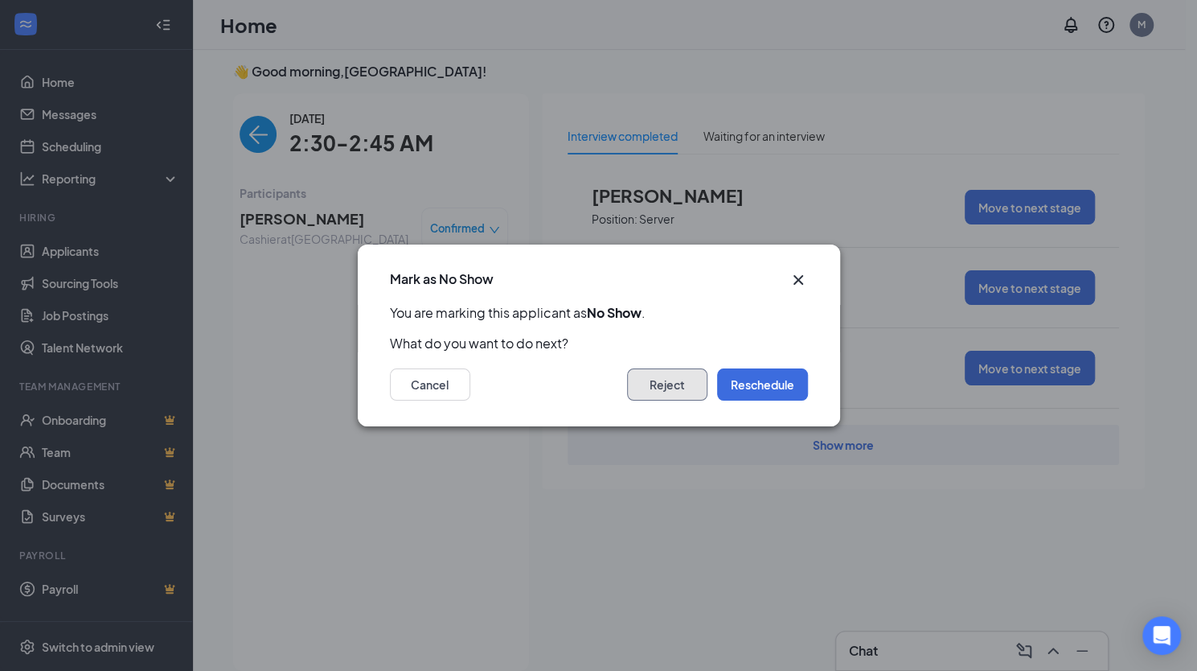
click at [650, 379] on button "Reject" at bounding box center [667, 384] width 80 height 32
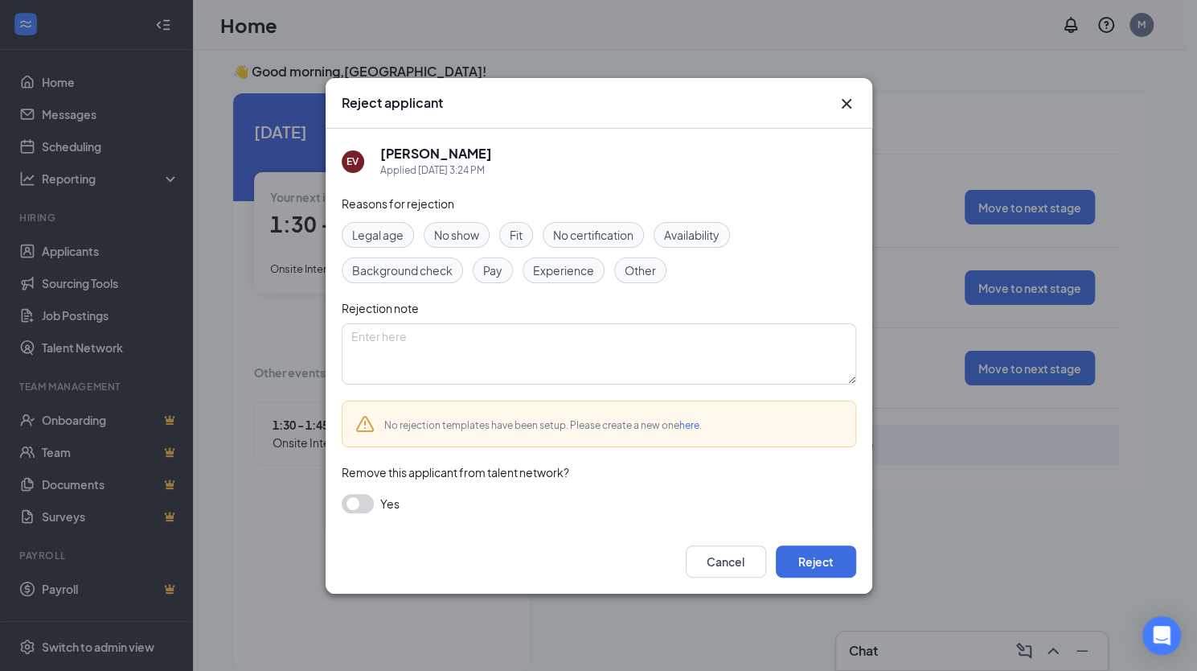
click at [518, 236] on span "Fit" at bounding box center [516, 235] width 13 height 18
click at [486, 337] on textarea at bounding box center [599, 353] width 515 height 61
type textarea "was late, did not call to inform management. very rude and unprofess"
click at [709, 334] on textarea "was late, did not call to inform management. very rude and unprofess" at bounding box center [599, 353] width 515 height 61
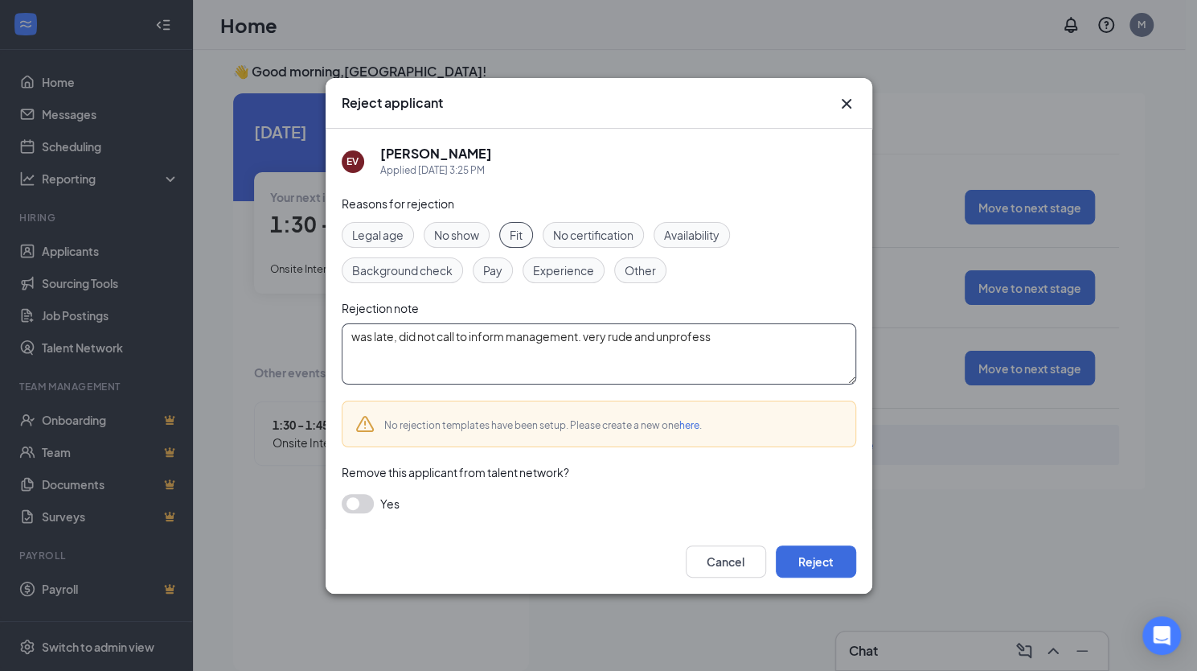
click at [709, 334] on textarea "was late, did not call to inform management. very rude and unprofess" at bounding box center [599, 353] width 515 height 61
click at [641, 279] on div "Other" at bounding box center [640, 270] width 52 height 26
click at [355, 501] on button "button" at bounding box center [358, 503] width 32 height 19
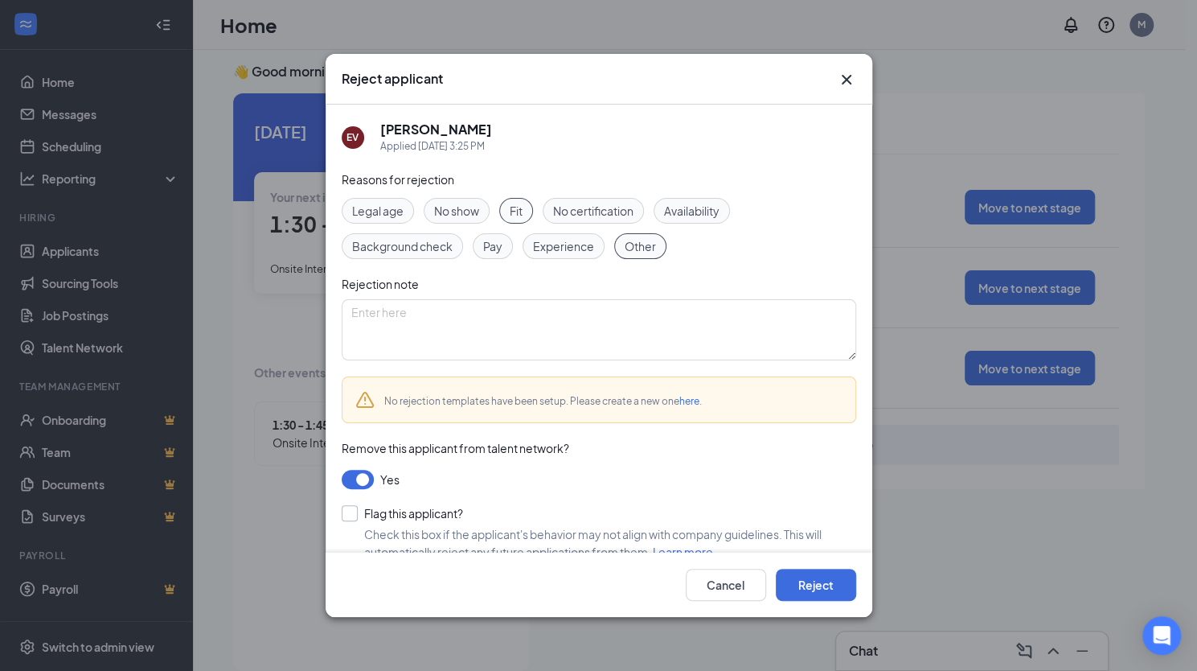
click at [349, 519] on input "Flag this applicant?" at bounding box center [402, 513] width 121 height 16
checkbox input "true"
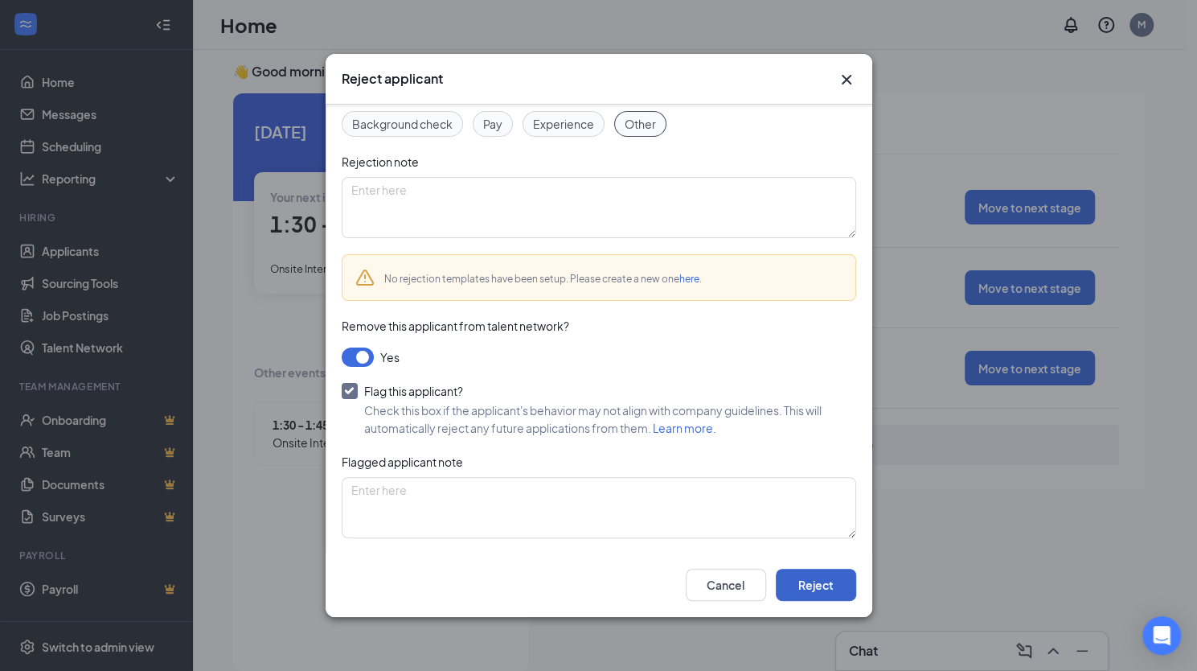
click at [812, 581] on button "Reject" at bounding box center [816, 584] width 80 height 32
